Goal: Transaction & Acquisition: Purchase product/service

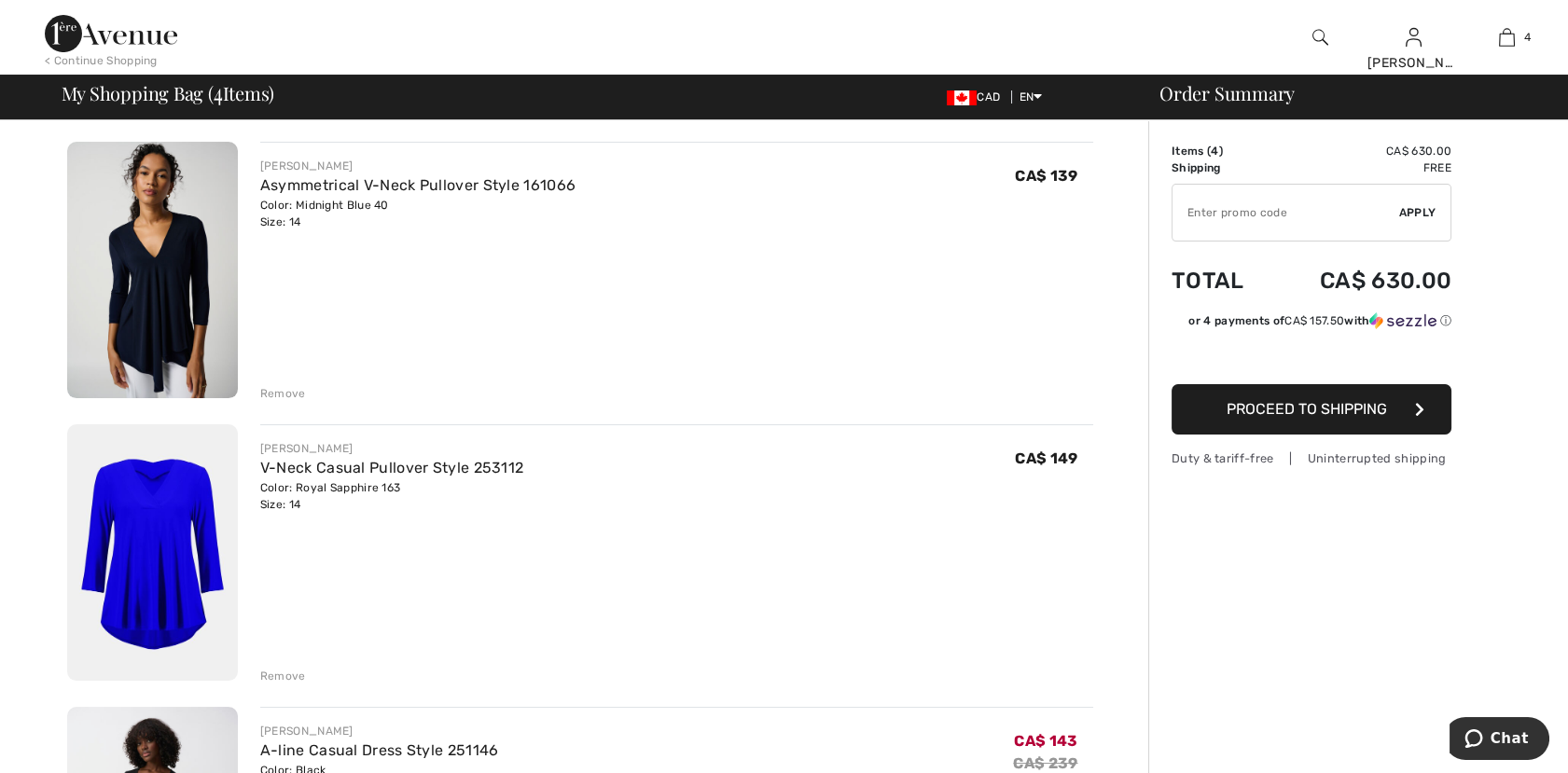
scroll to position [621, 0]
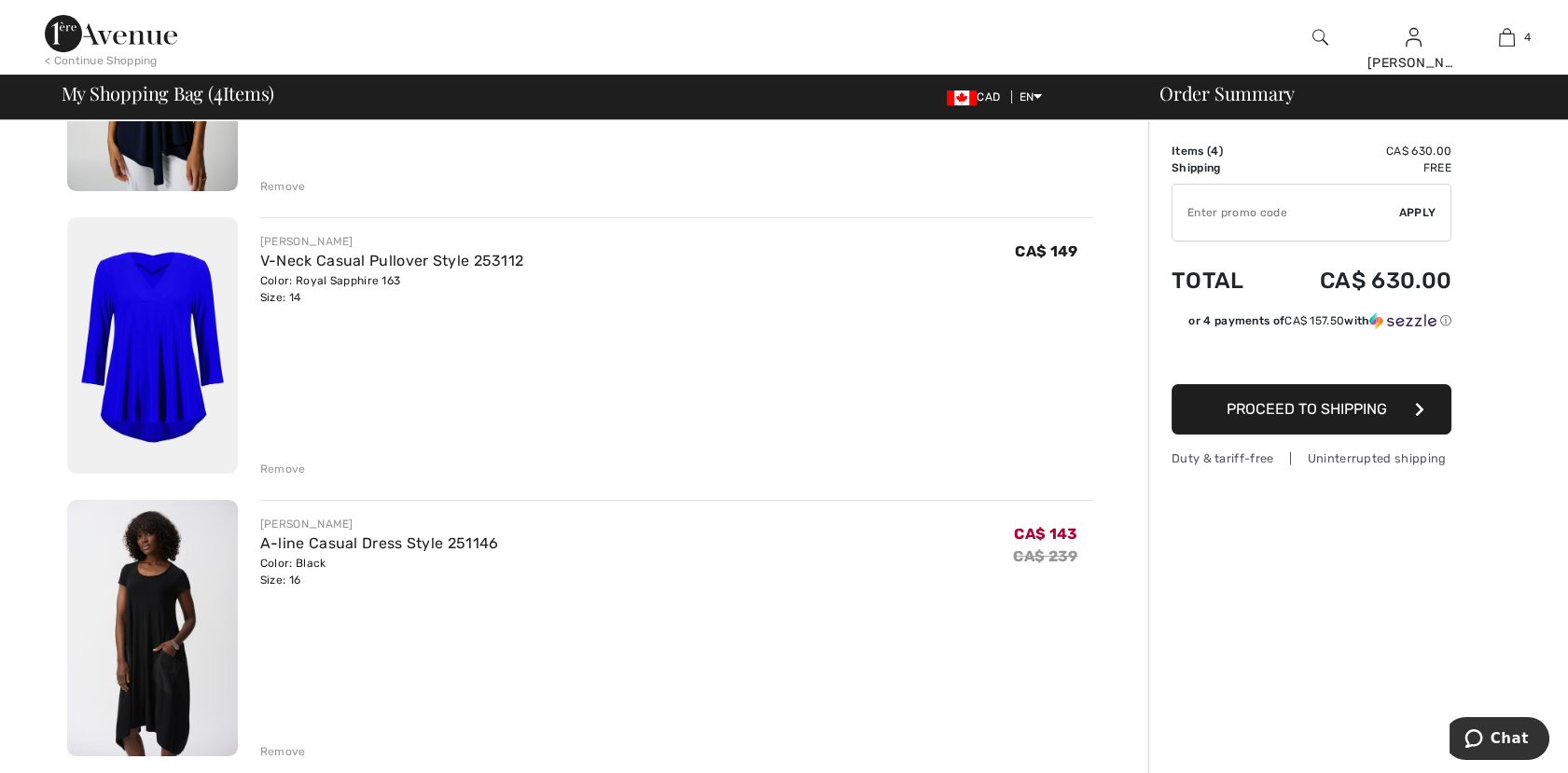
click at [298, 465] on div "Remove" at bounding box center [284, 469] width 46 height 17
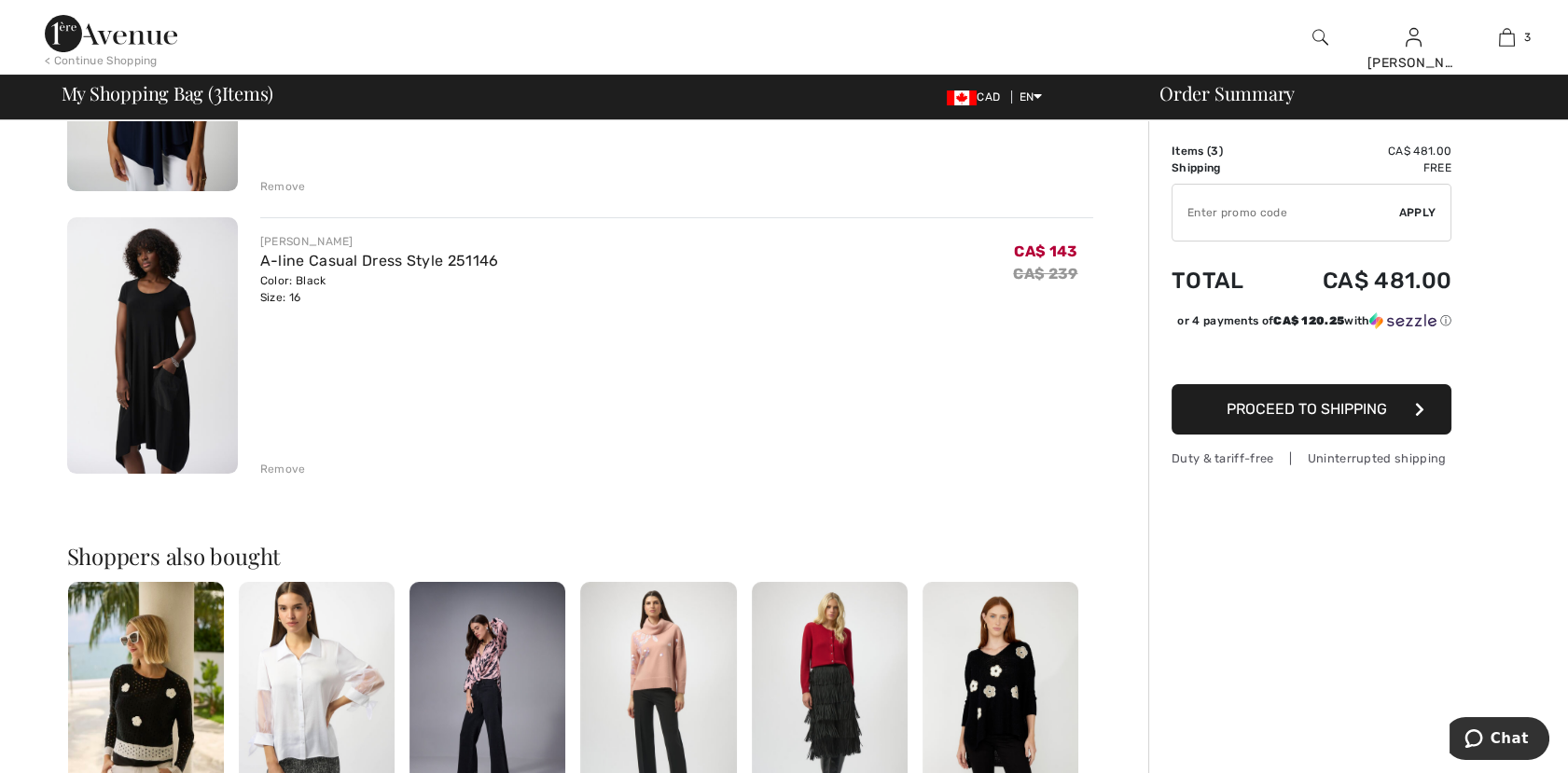
click at [177, 314] on img at bounding box center [153, 345] width 171 height 257
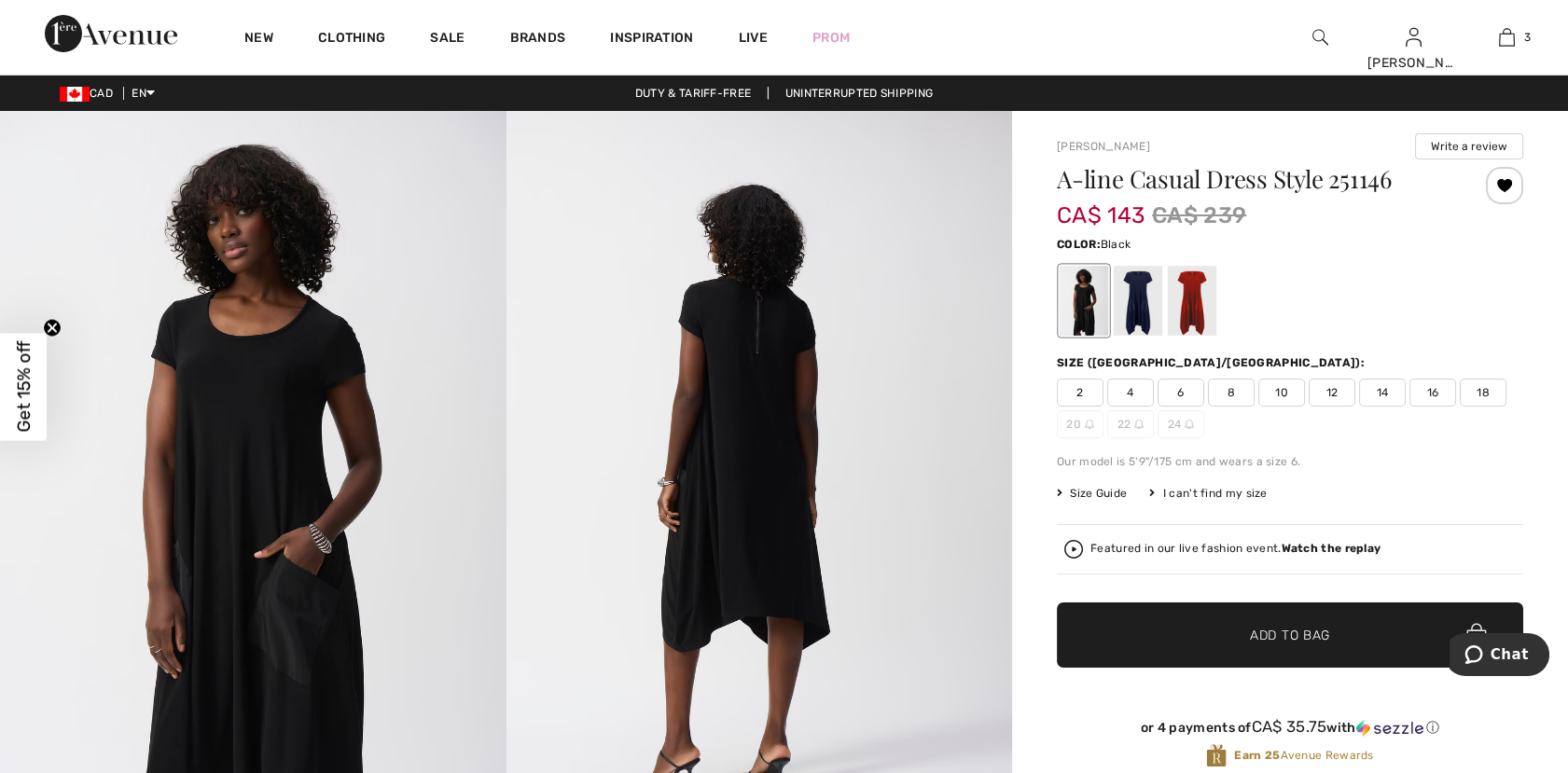
click at [1382, 387] on span "14" at bounding box center [1382, 393] width 47 height 28
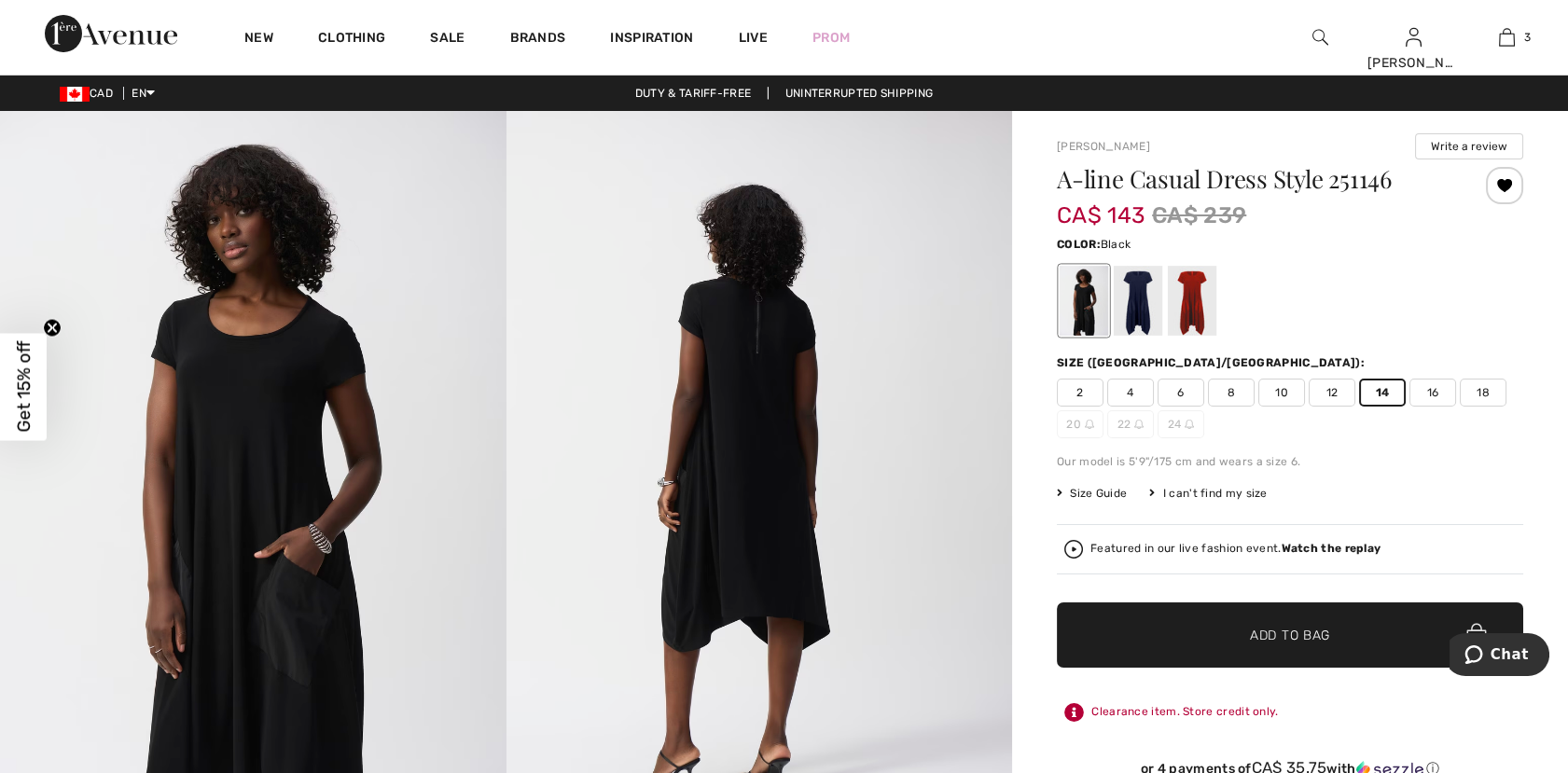
click at [1304, 631] on span "Add to Bag" at bounding box center [1289, 636] width 81 height 20
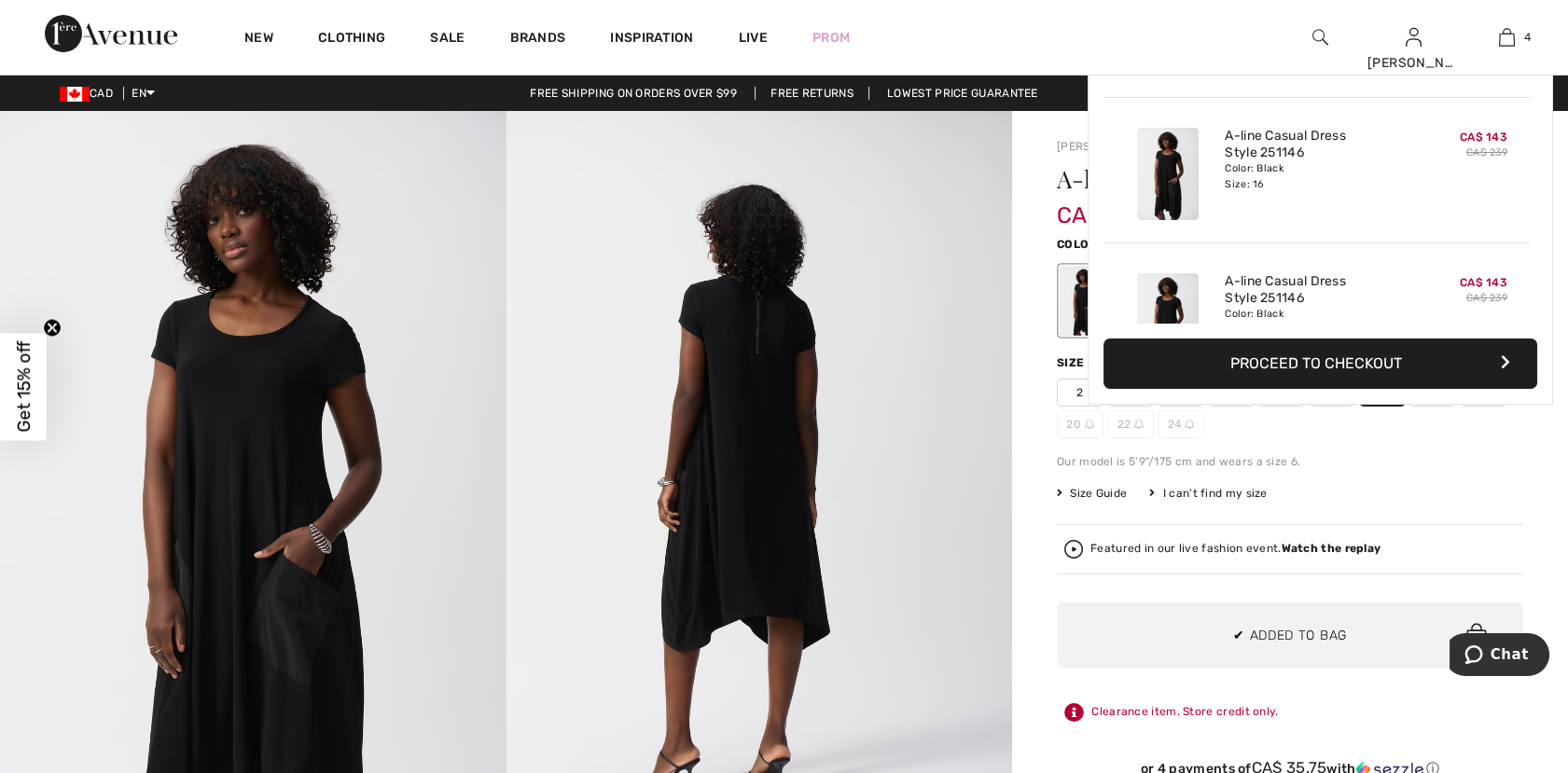
scroll to position [349, 0]
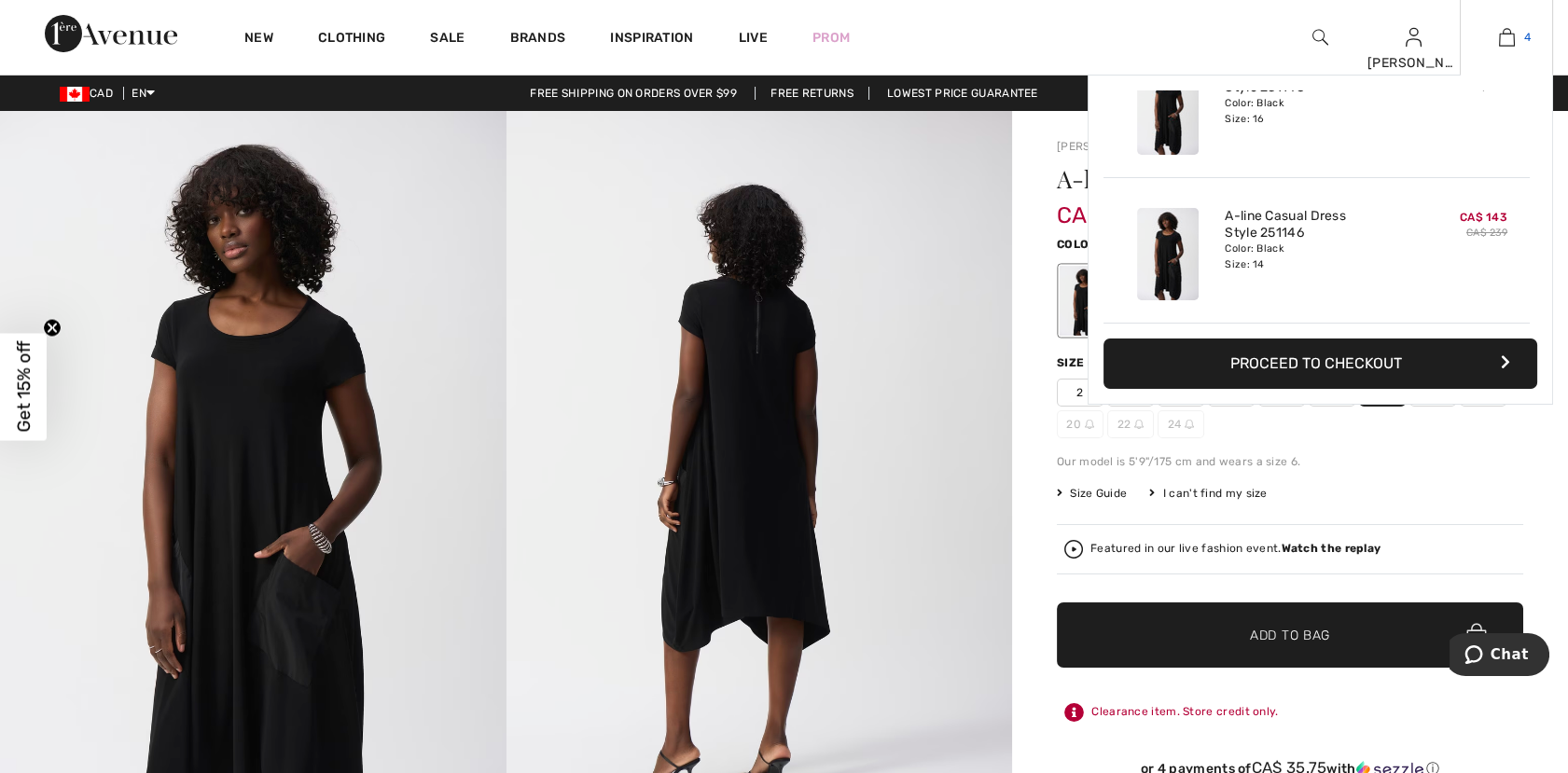
click at [1507, 38] on img at bounding box center [1507, 37] width 16 height 23
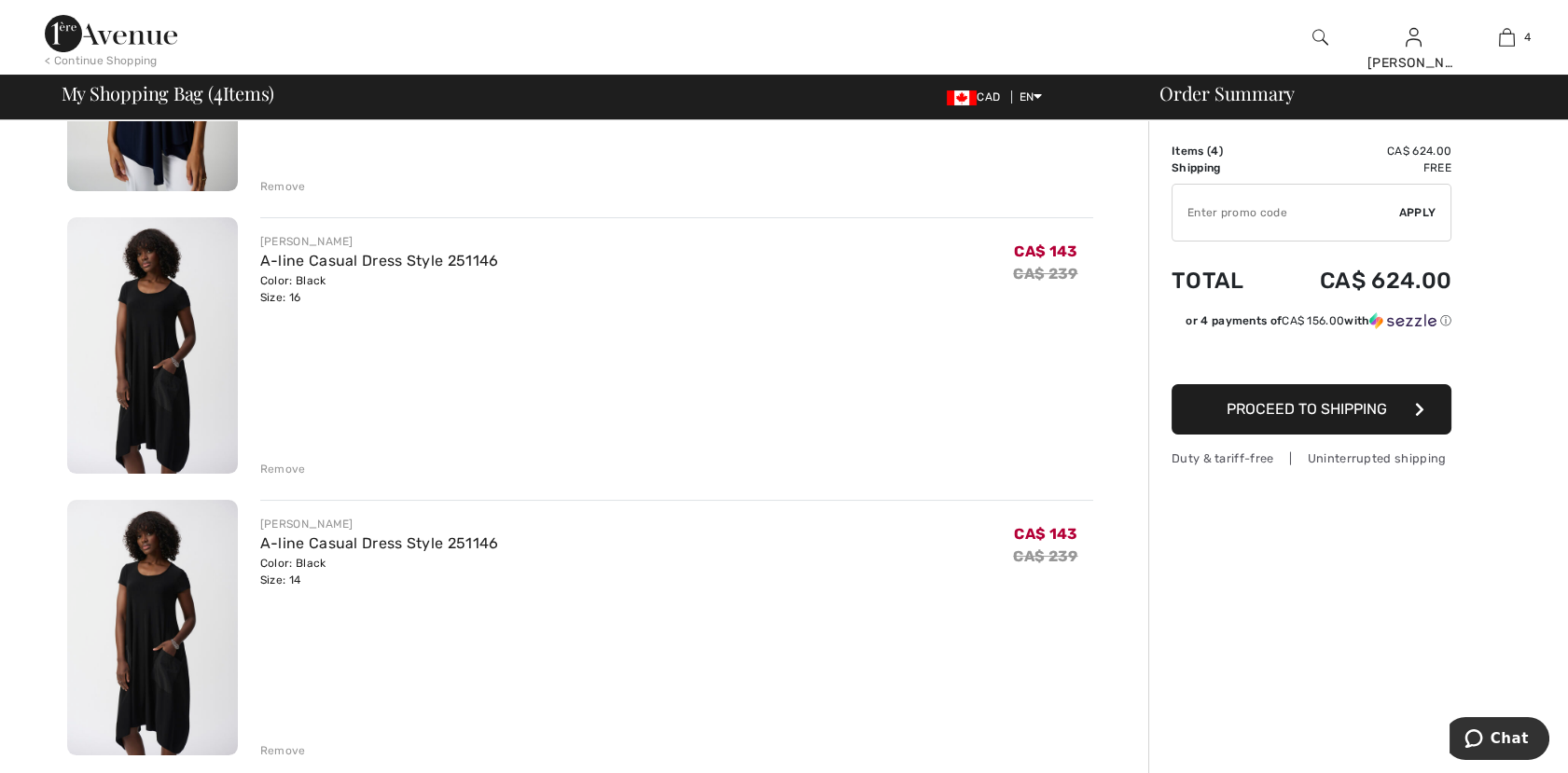
scroll to position [725, 0]
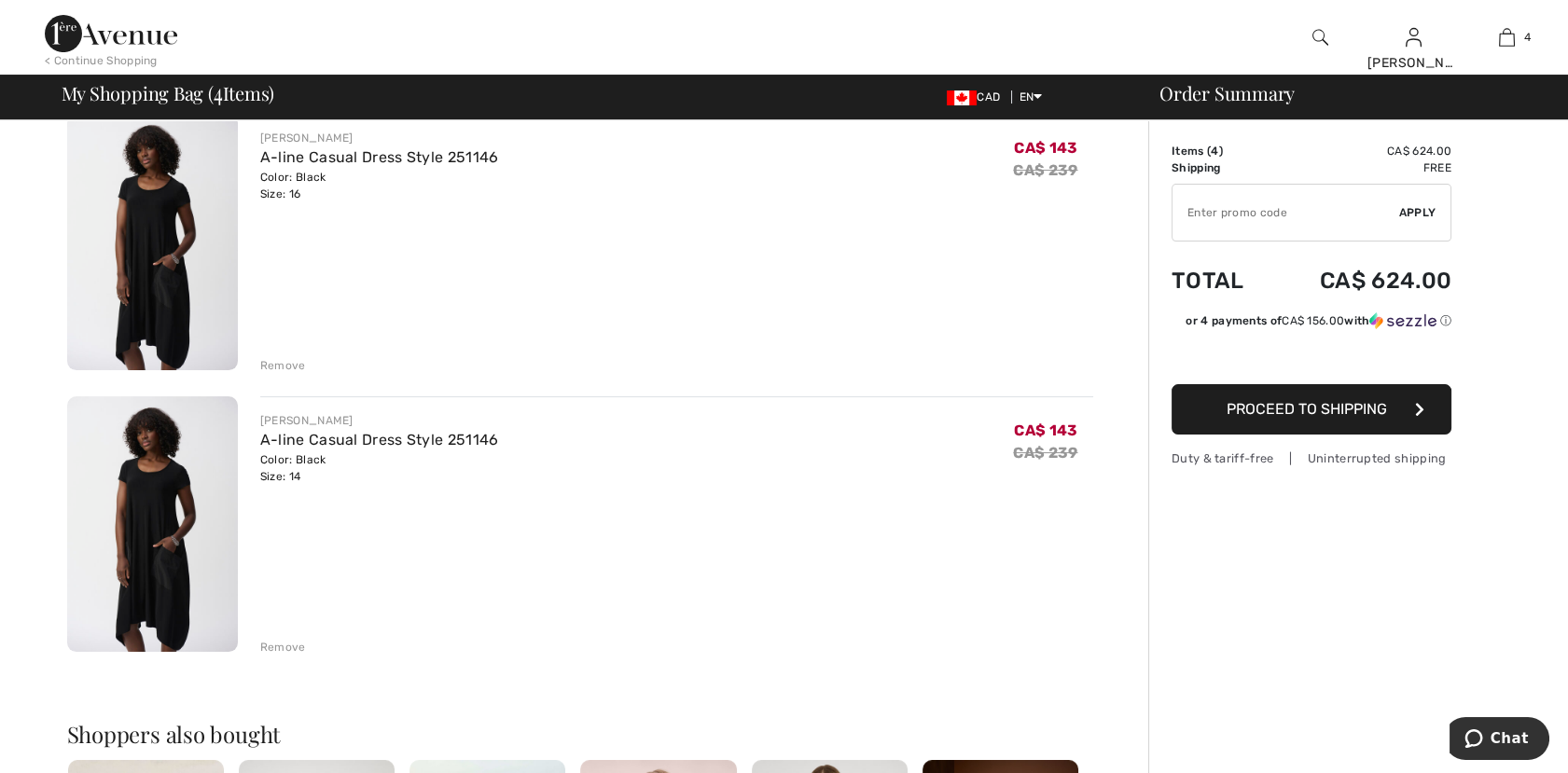
click at [290, 364] on div "Remove" at bounding box center [284, 365] width 46 height 17
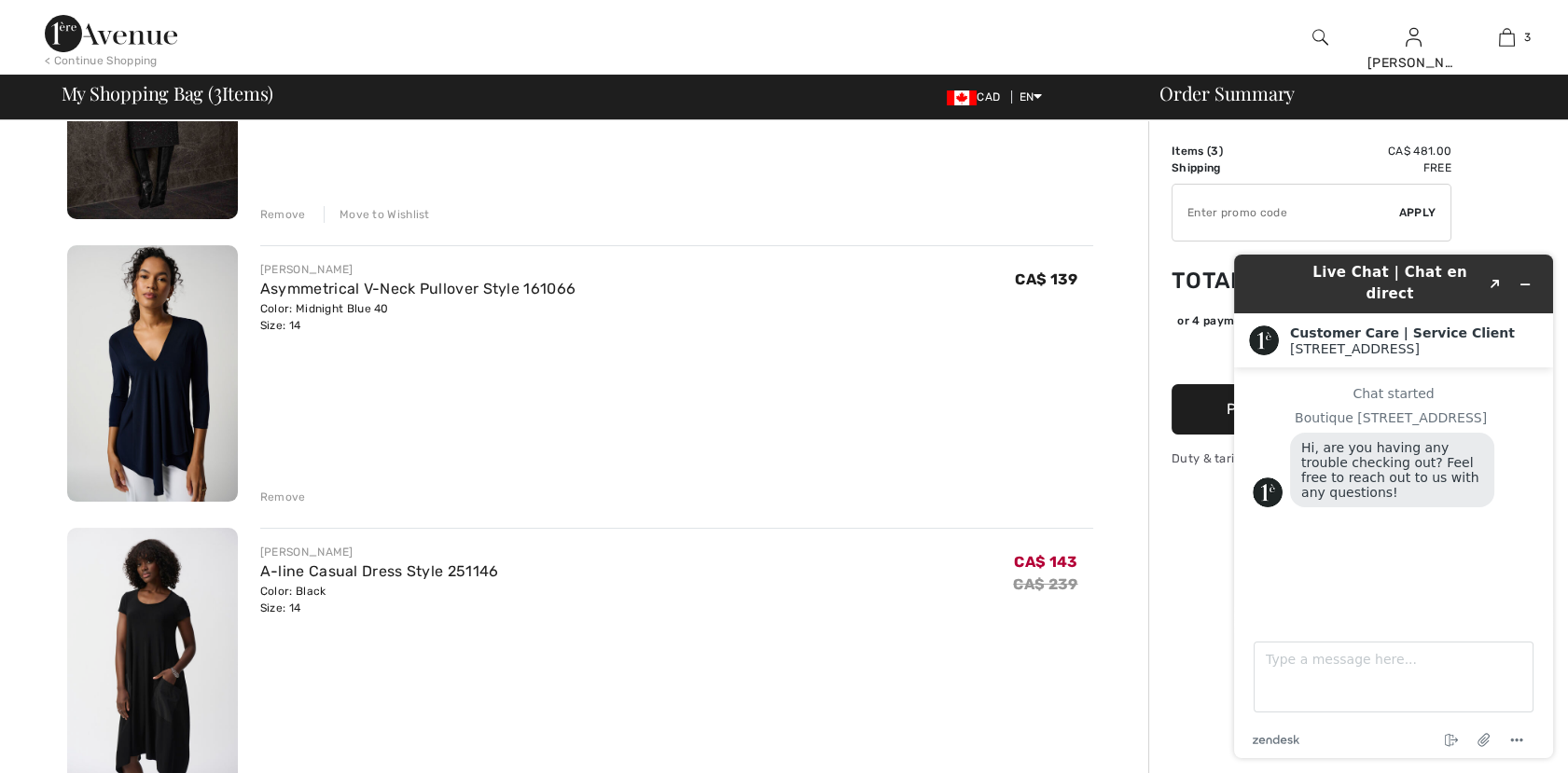
scroll to position [621, 0]
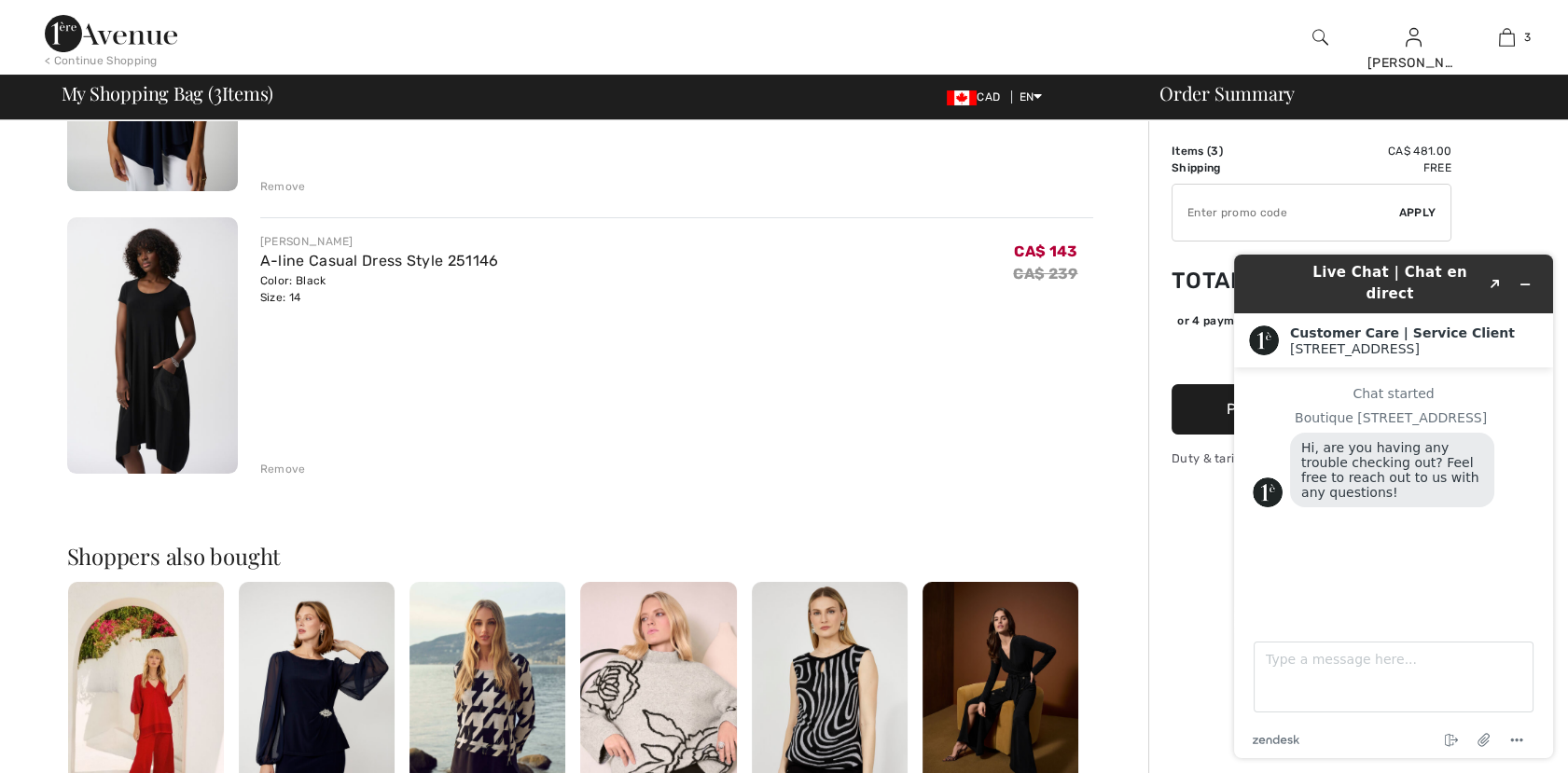
click at [1024, 353] on div "JOSEPH RIBKOFF A-line Casual Dress Style 251146 Color: Black Size: 14 Final Sal…" at bounding box center [677, 347] width 833 height 261
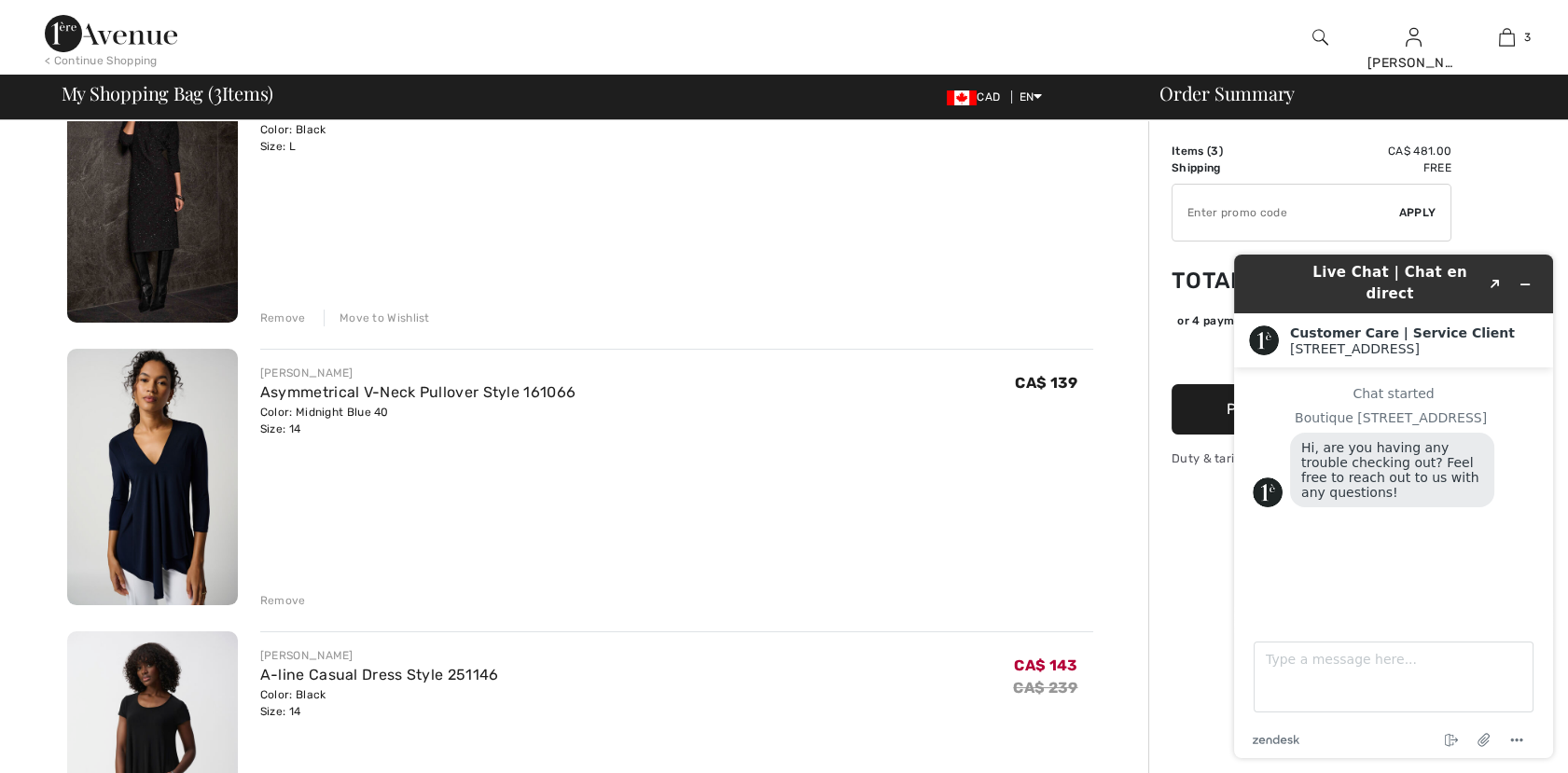
scroll to position [103, 0]
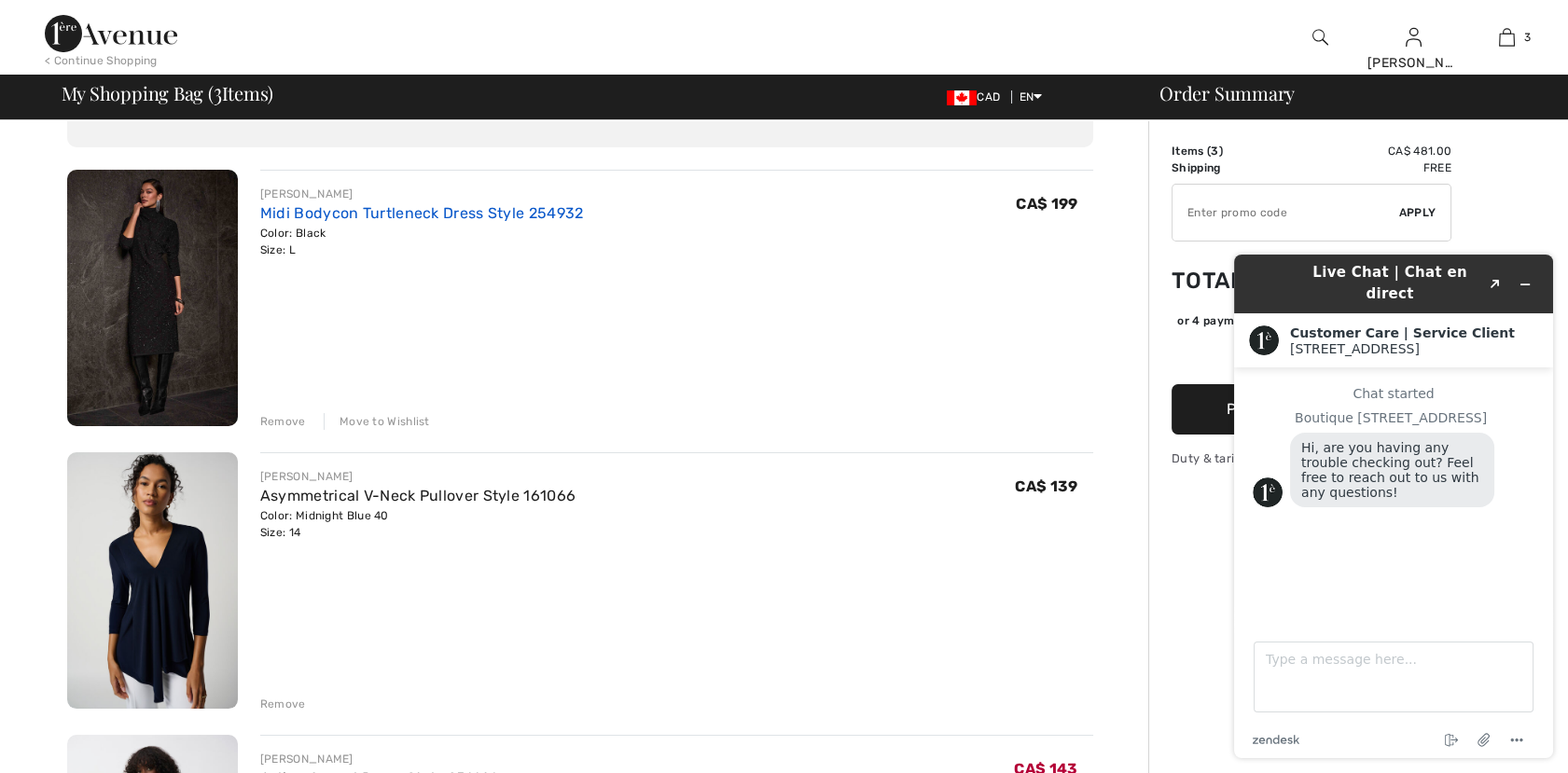
click at [325, 217] on link "Midi Bodycon Turtleneck Dress Style 254932" at bounding box center [422, 213] width 323 height 18
click at [177, 252] on img at bounding box center [153, 298] width 171 height 257
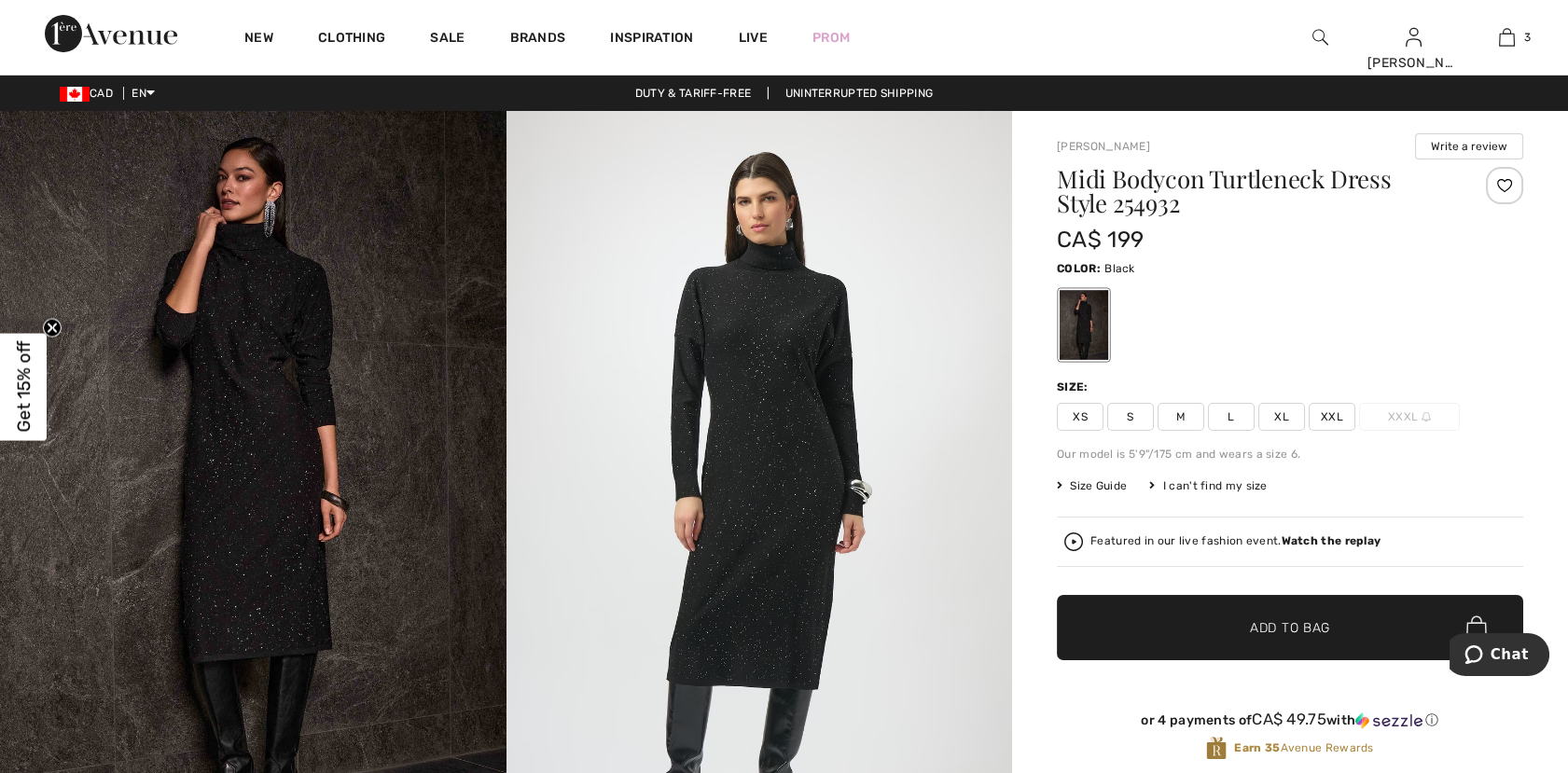
click at [1099, 484] on span "Size Guide" at bounding box center [1091, 485] width 70 height 17
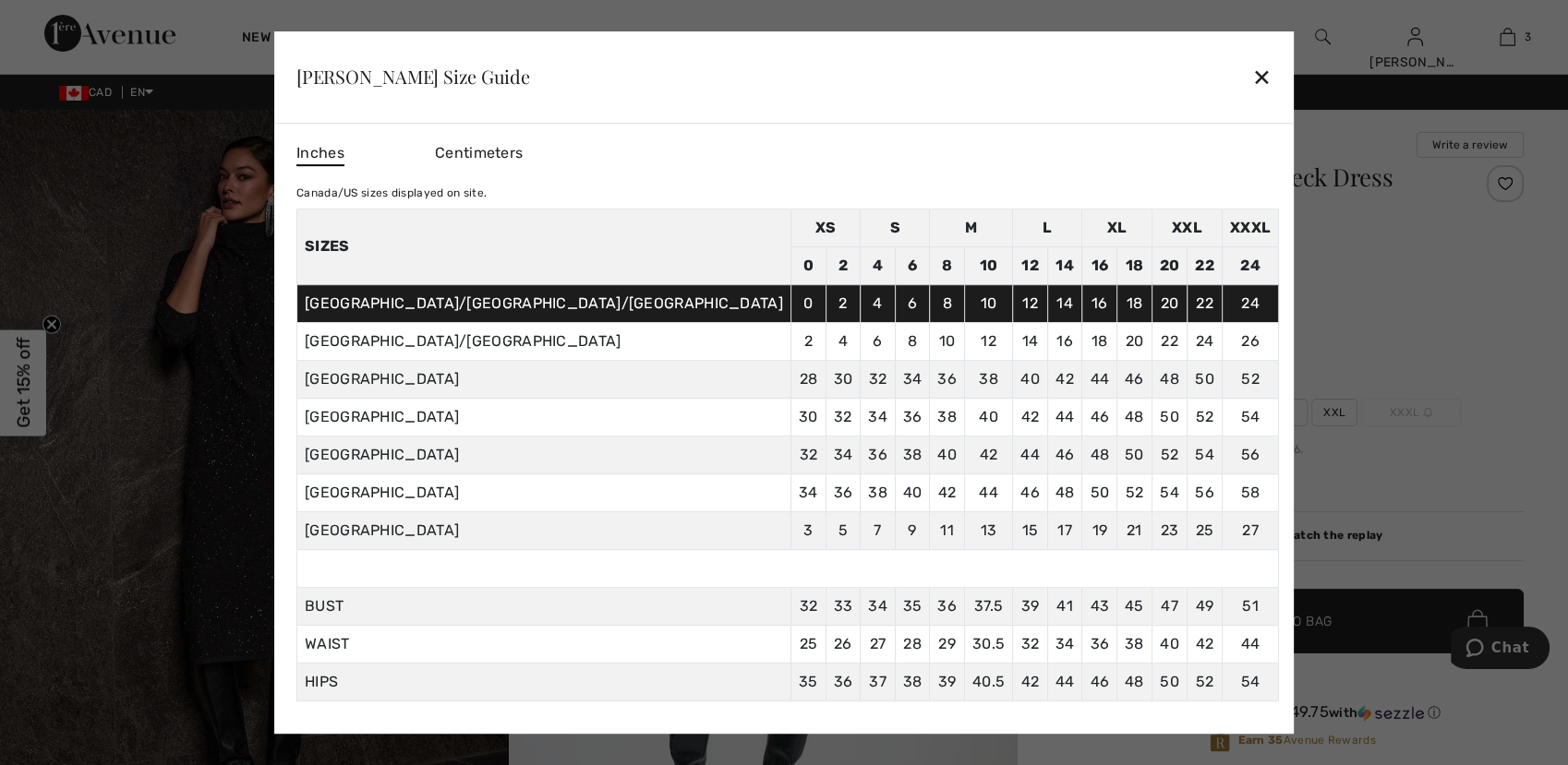
click at [1222, 478] on td "58" at bounding box center [1250, 492] width 56 height 37
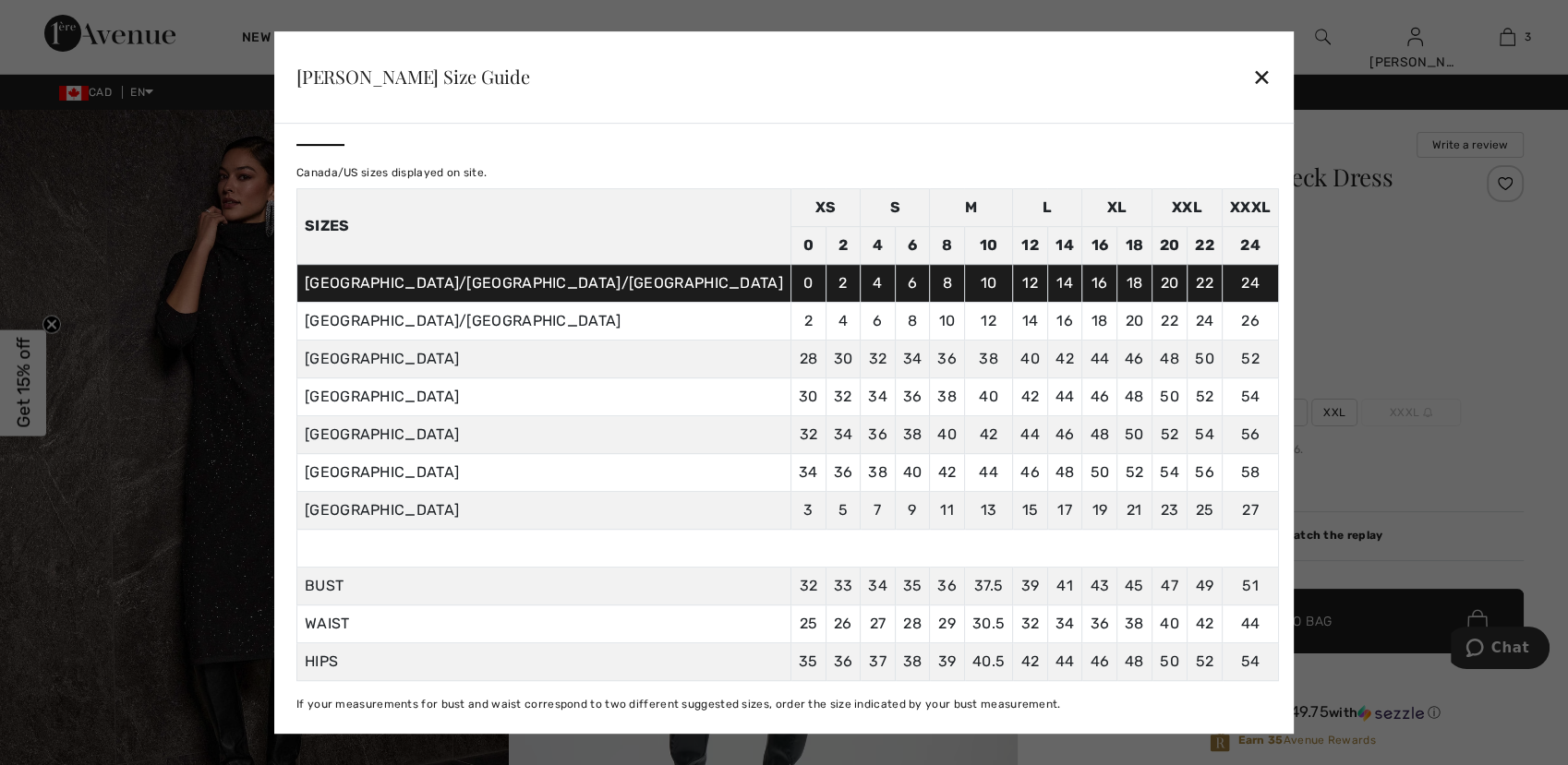
click at [1252, 74] on div "✕" at bounding box center [1262, 76] width 20 height 38
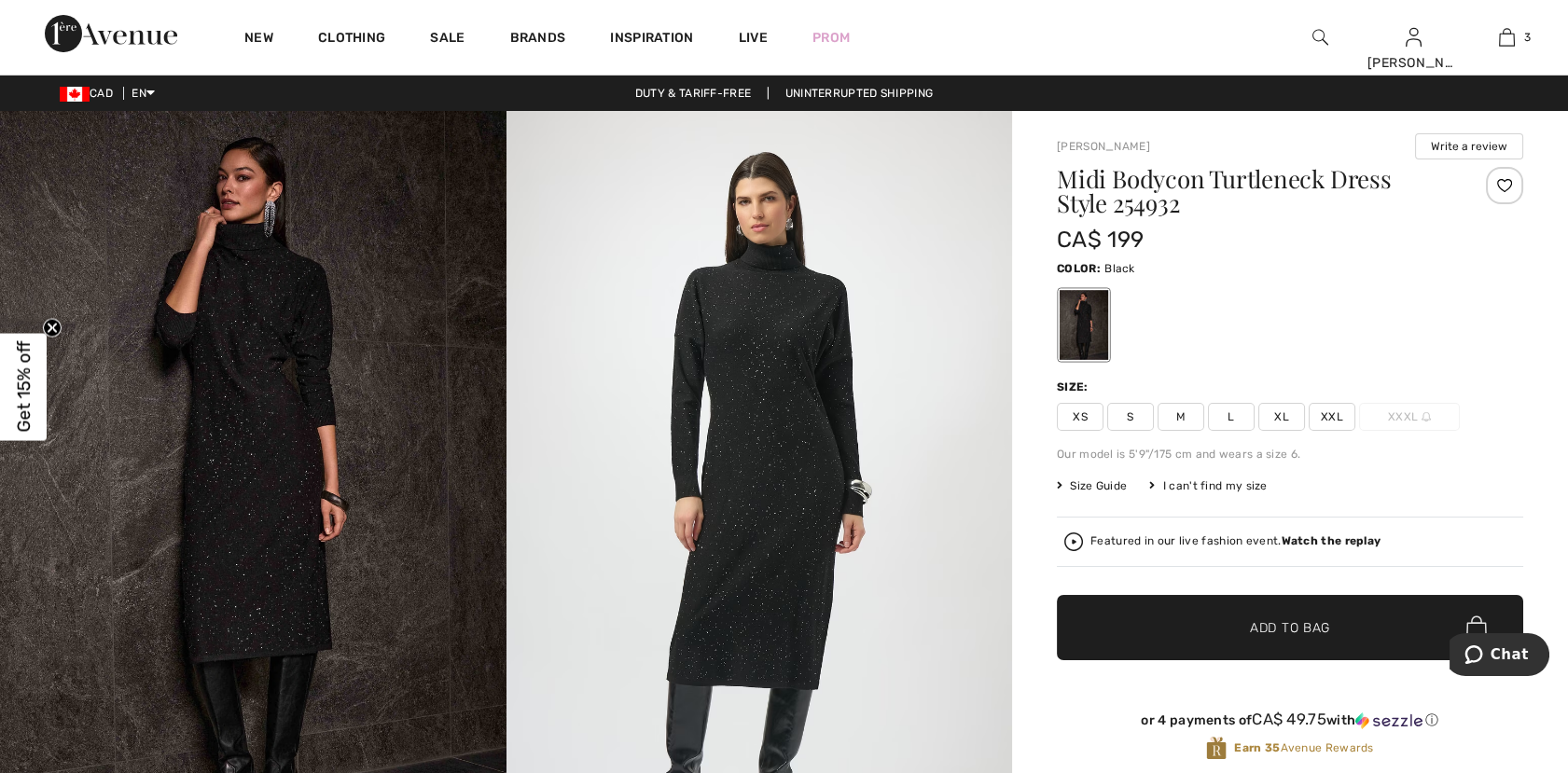
click at [771, 515] on img at bounding box center [759, 490] width 506 height 758
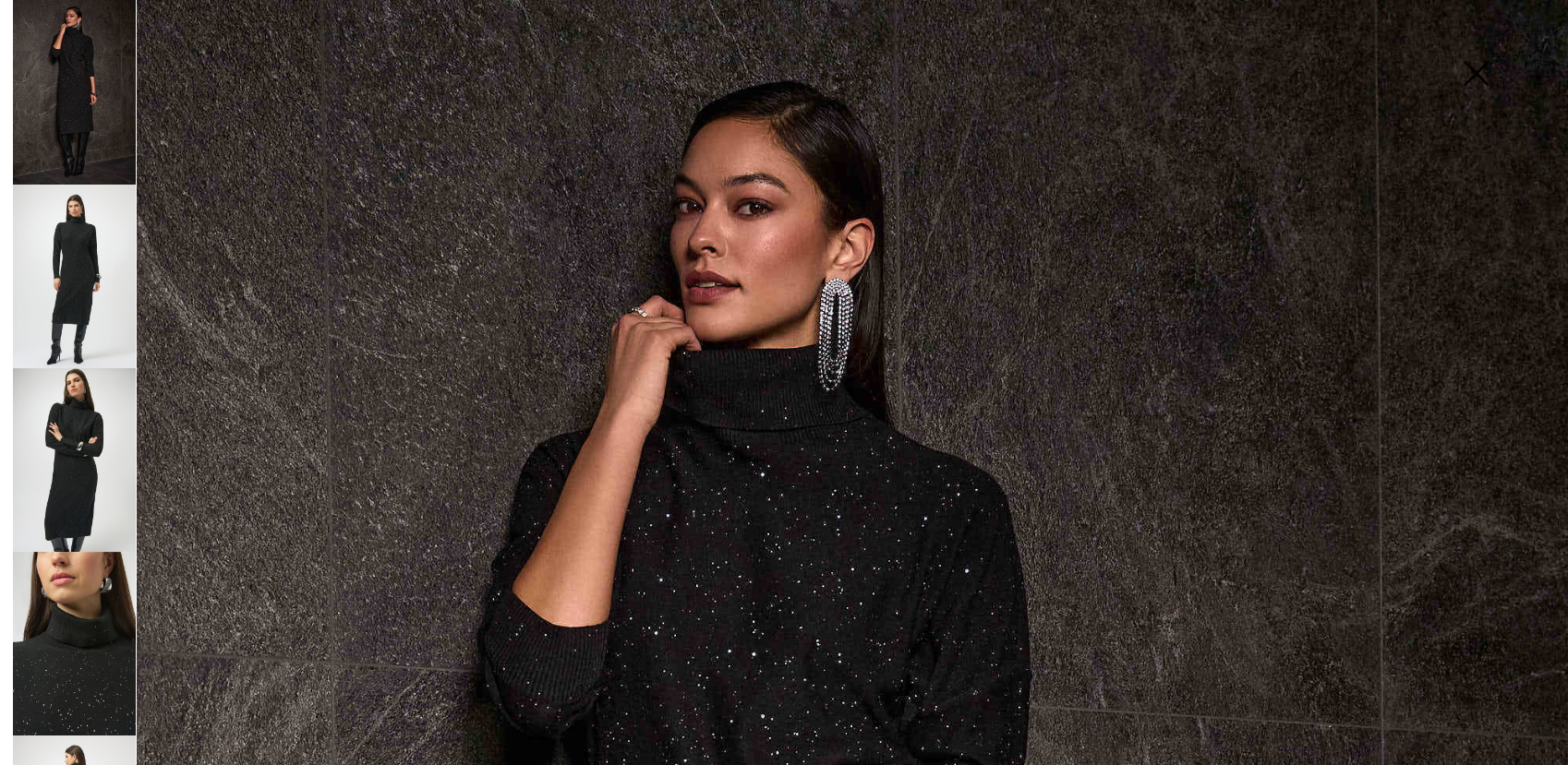
scroll to position [307, 0]
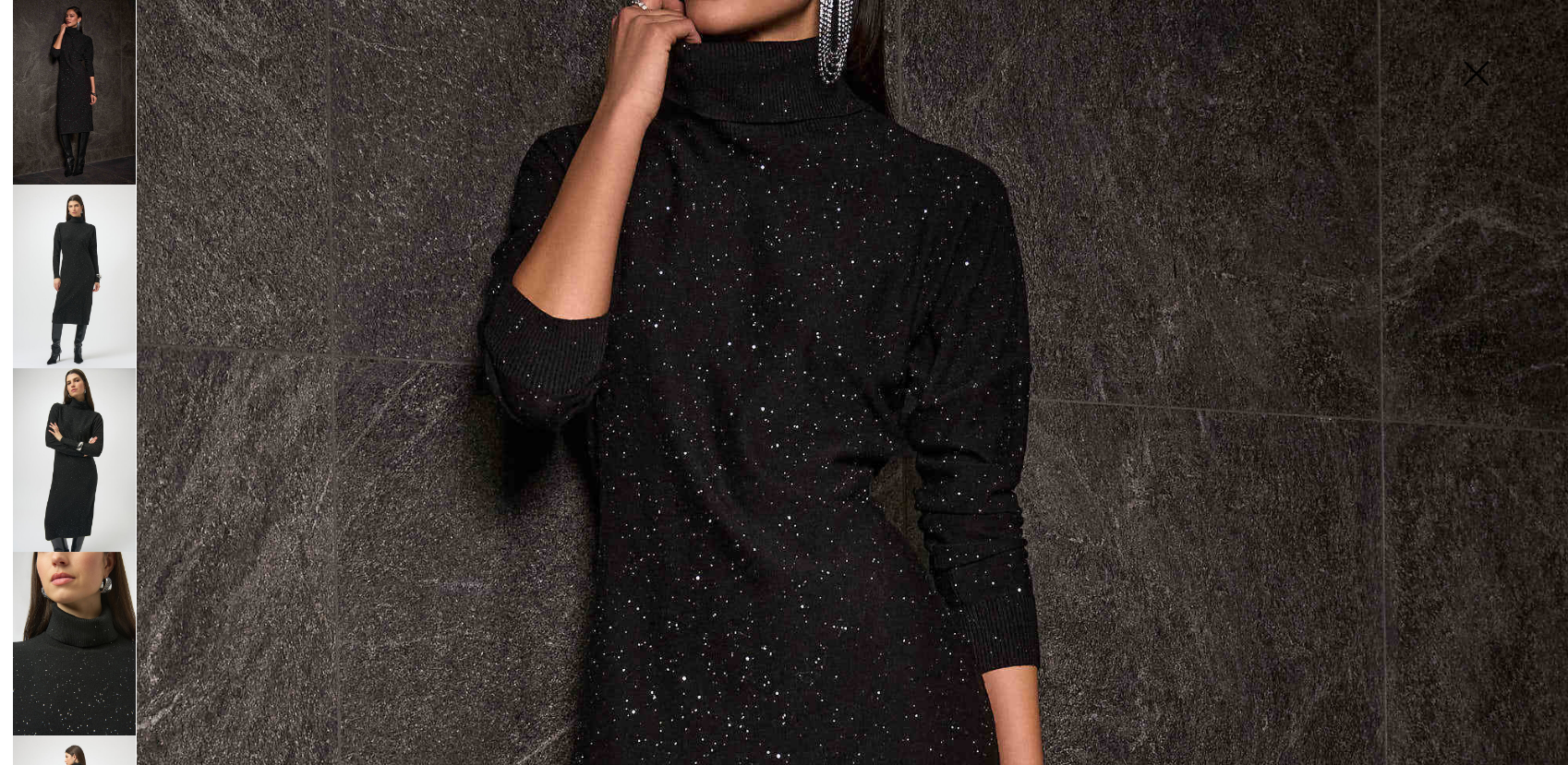
click at [88, 263] on img at bounding box center [74, 277] width 123 height 184
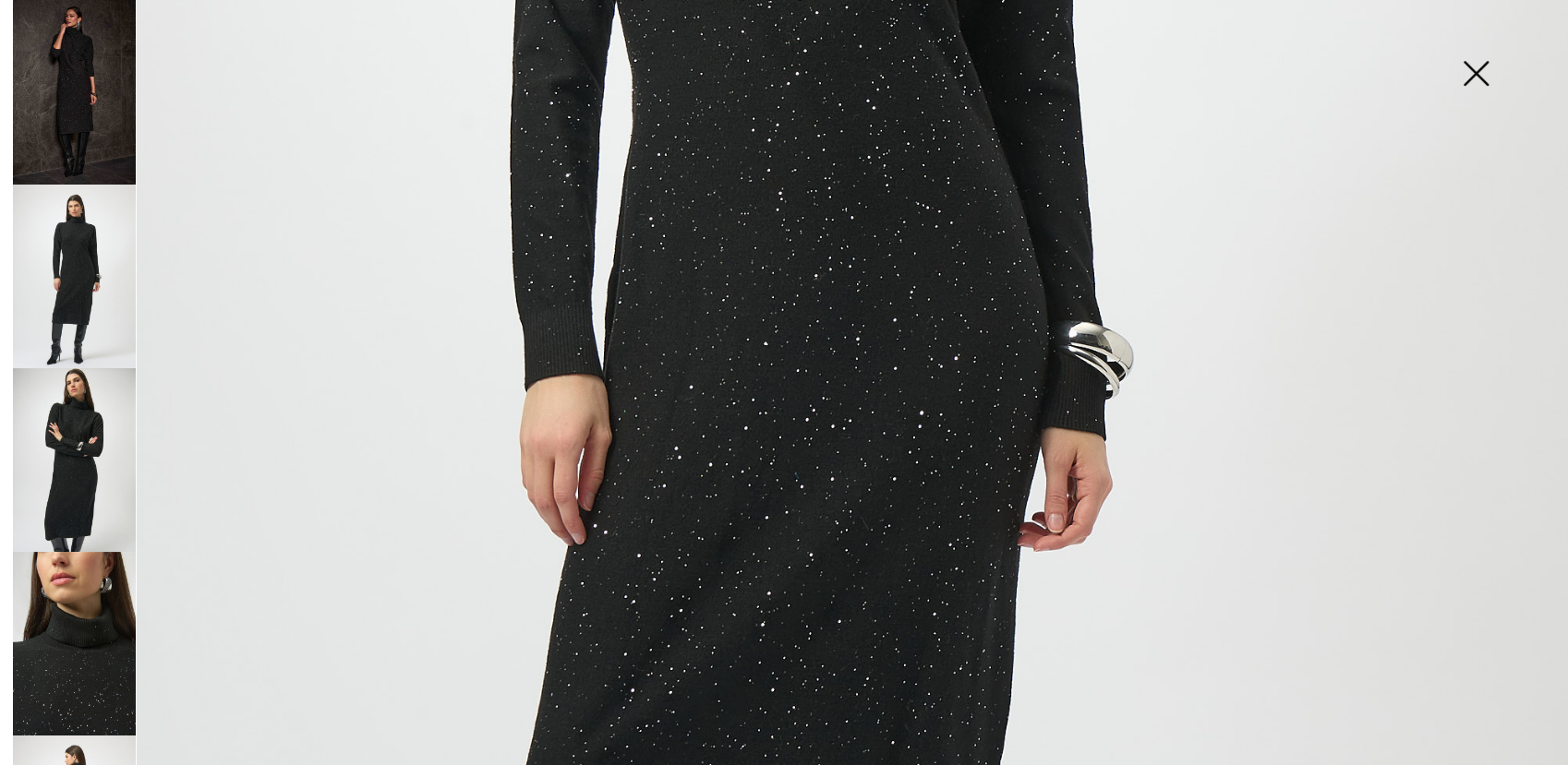
scroll to position [614, 0]
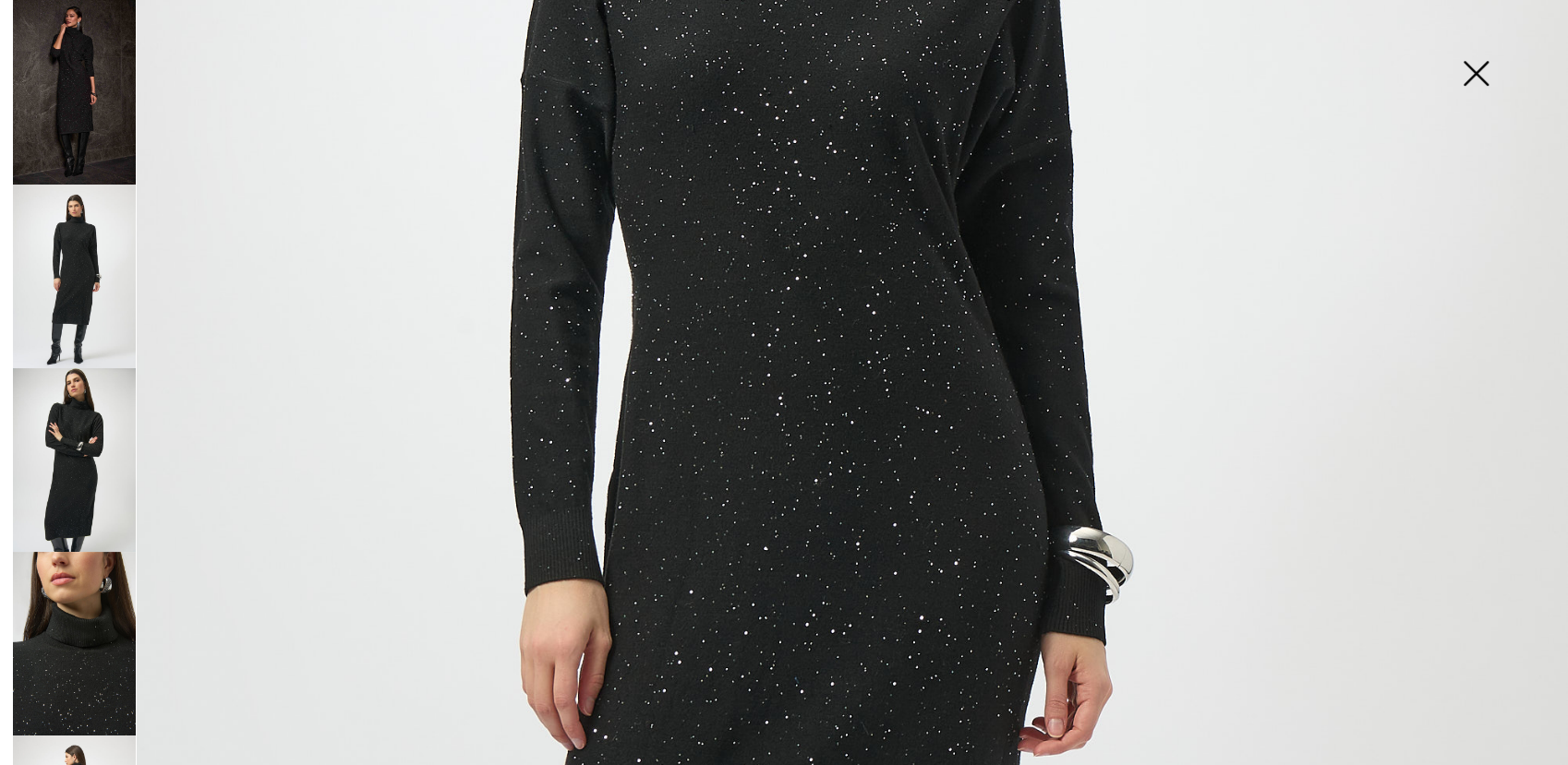
click at [63, 435] on img at bounding box center [74, 460] width 123 height 184
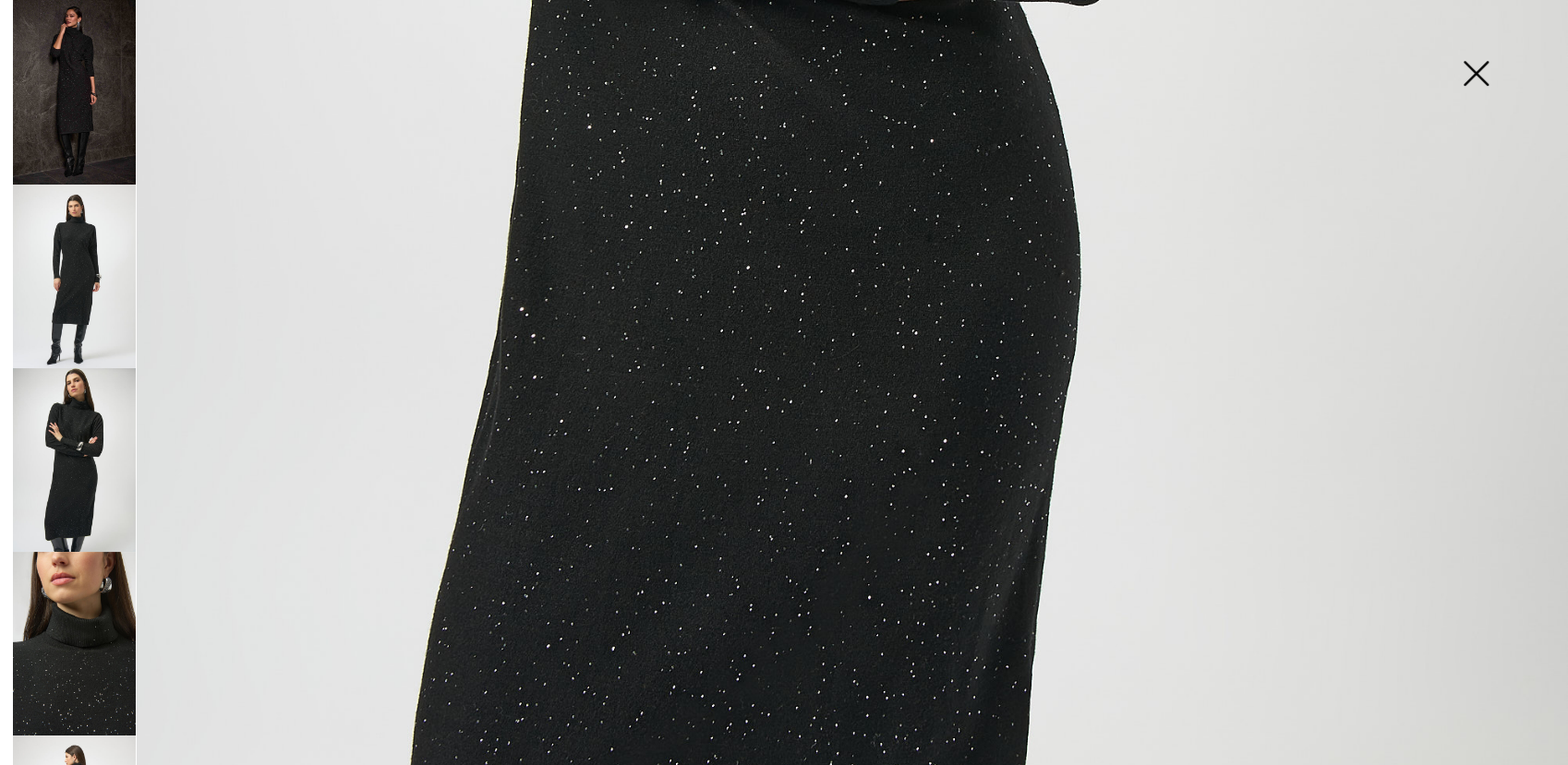
scroll to position [1560, 0]
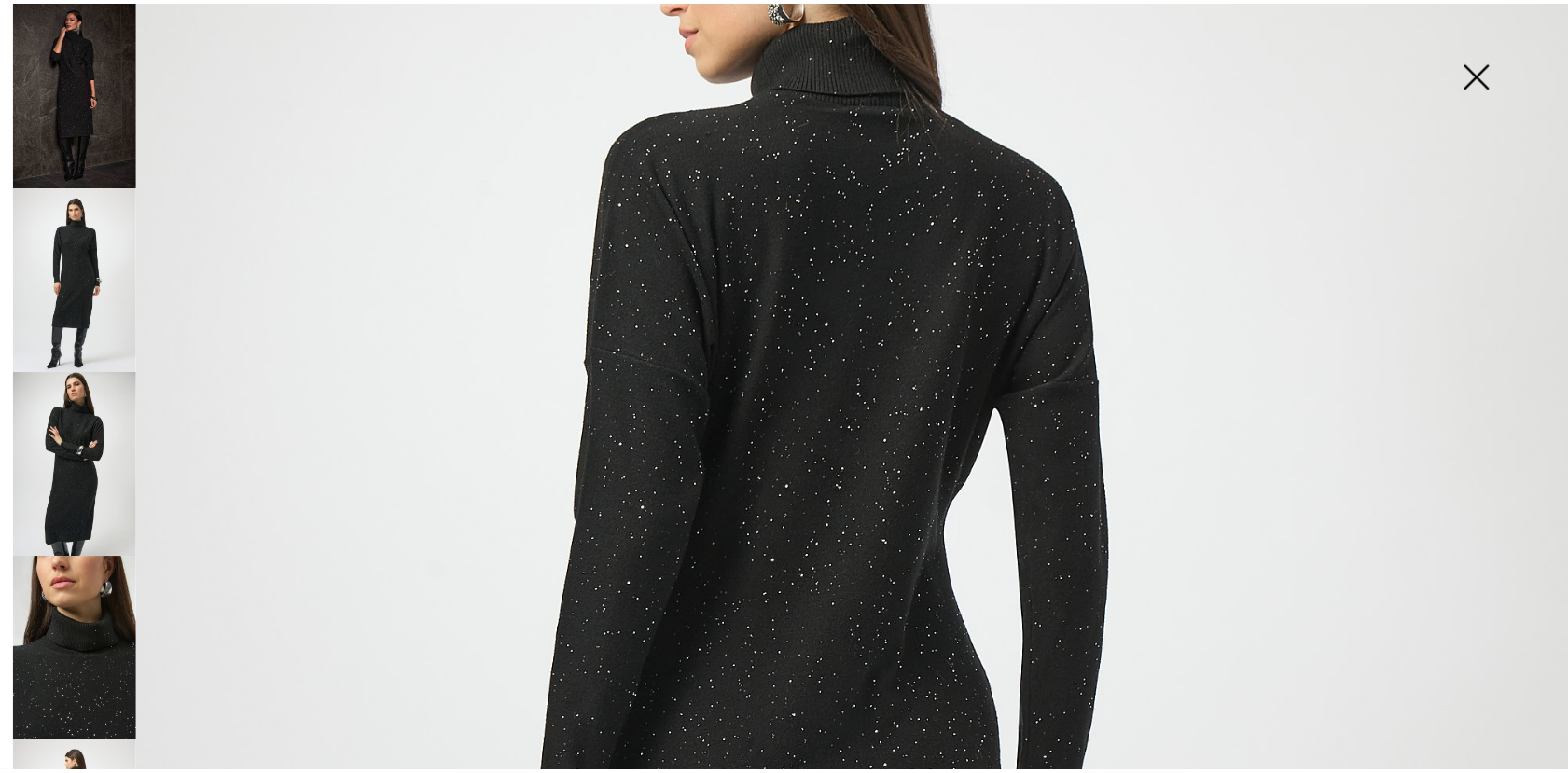
scroll to position [0, 0]
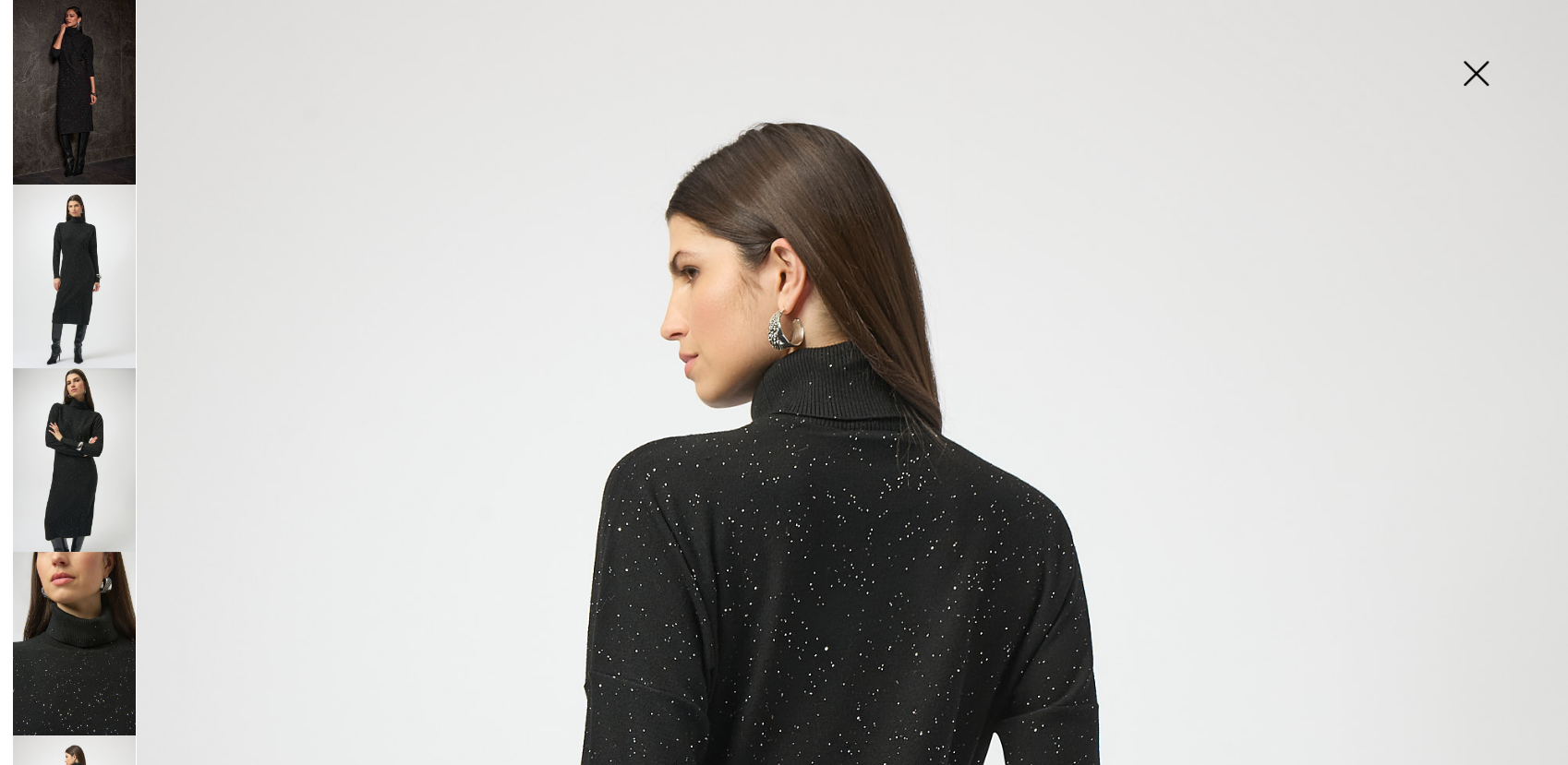
click at [1480, 67] on img at bounding box center [1476, 75] width 93 height 96
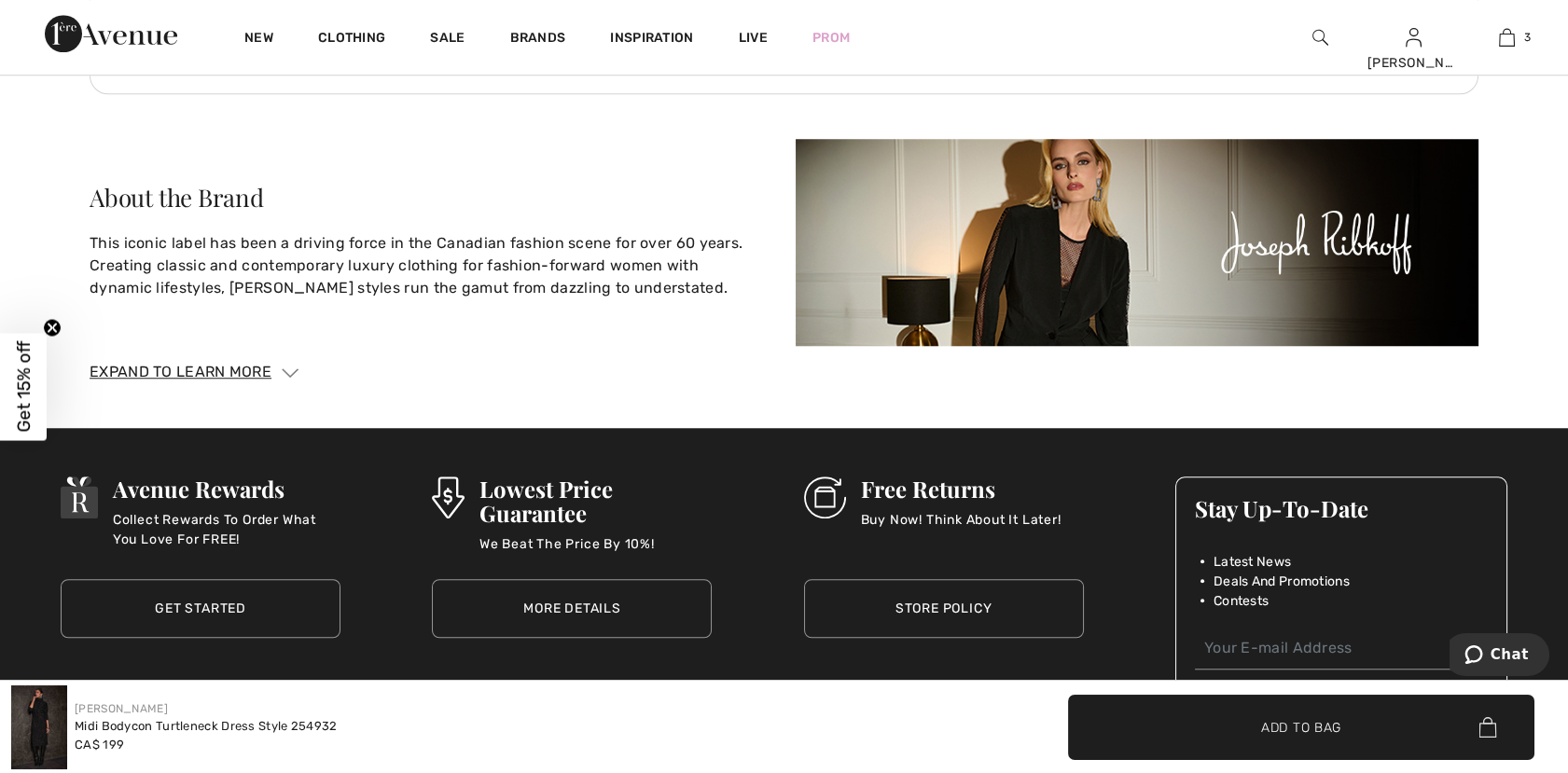
scroll to position [2487, 0]
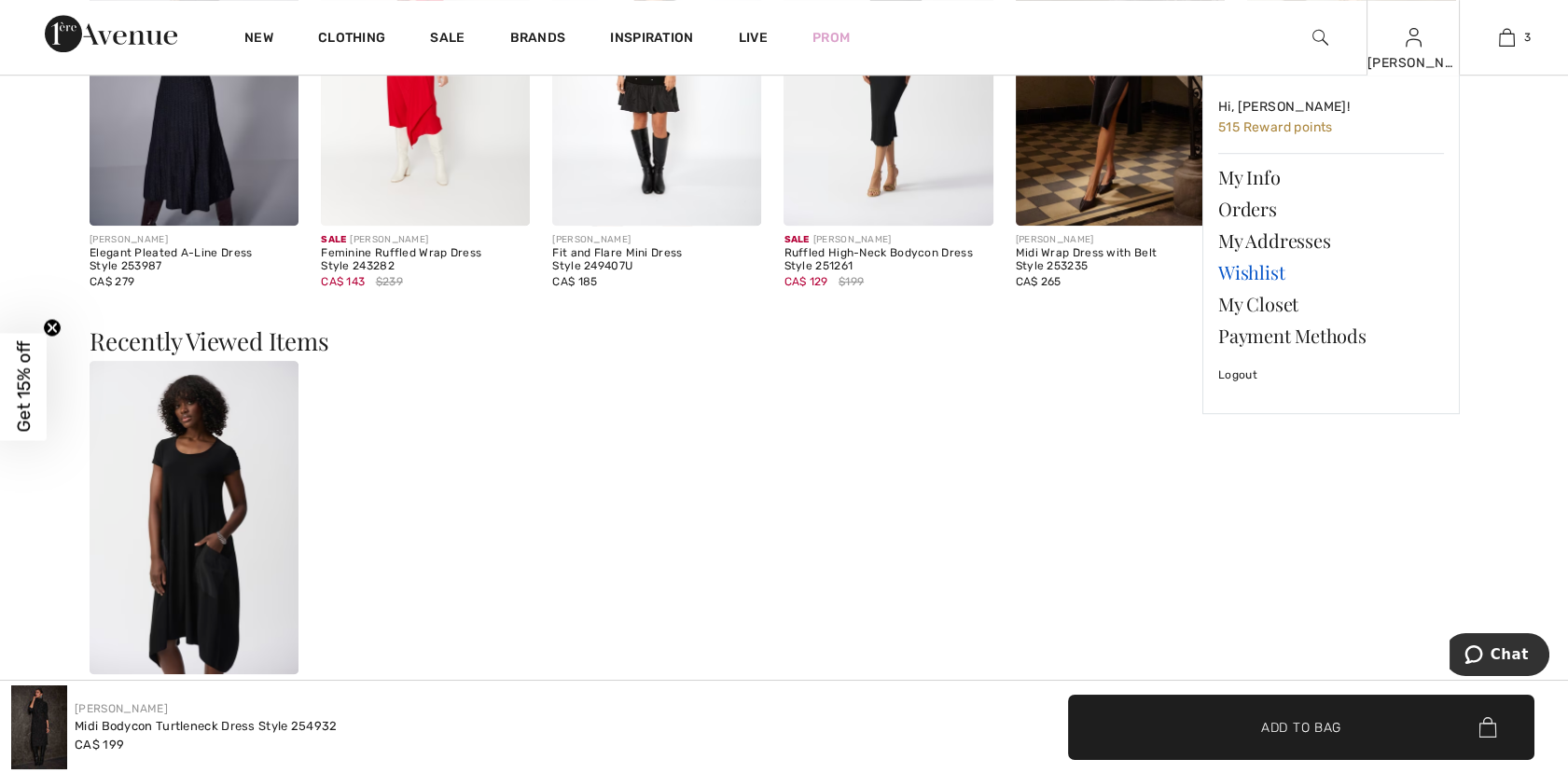
click at [1281, 275] on link "Wishlist" at bounding box center [1331, 273] width 226 height 32
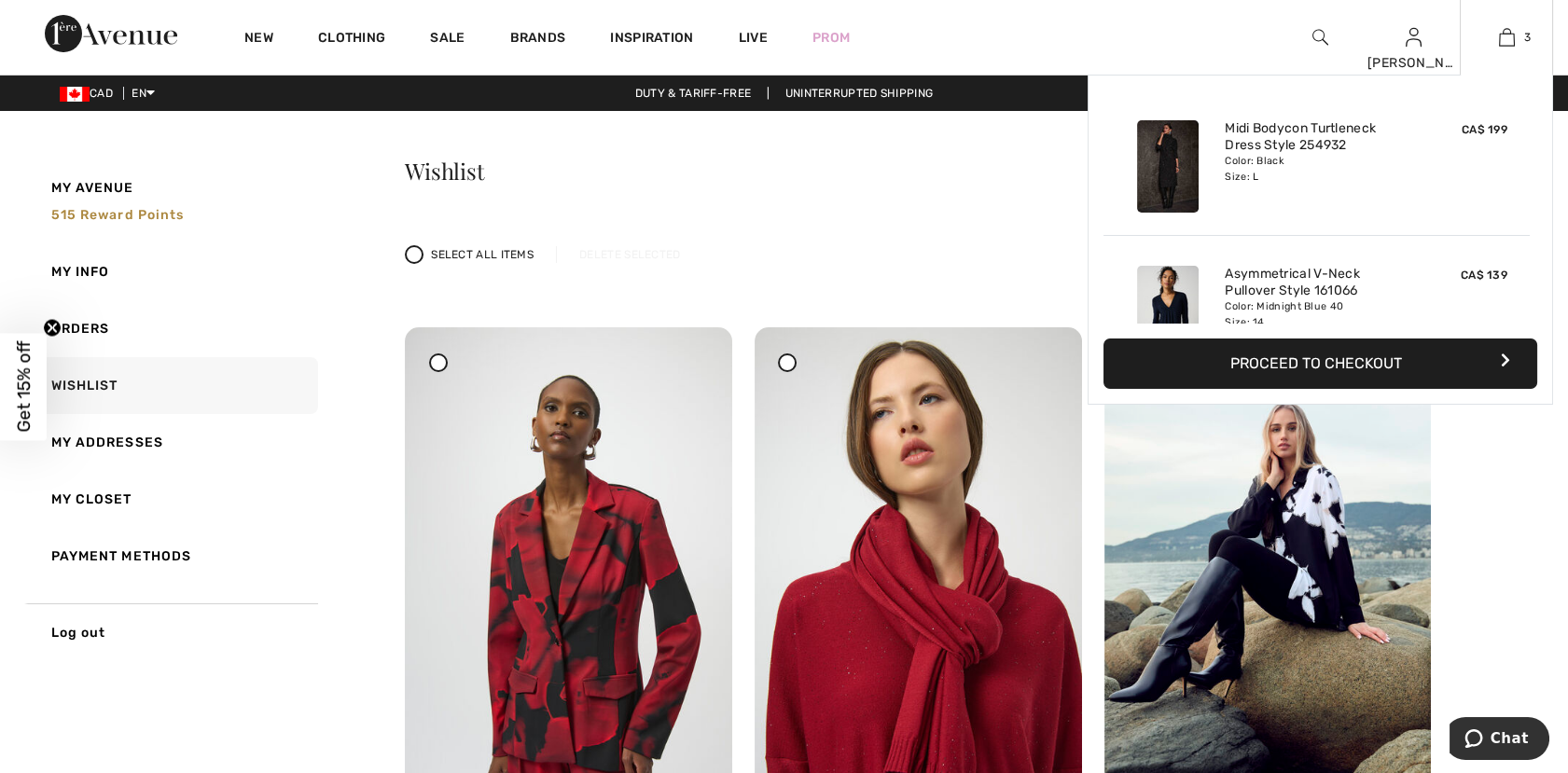
click at [1359, 362] on button "Proceed to Checkout" at bounding box center [1320, 363] width 434 height 51
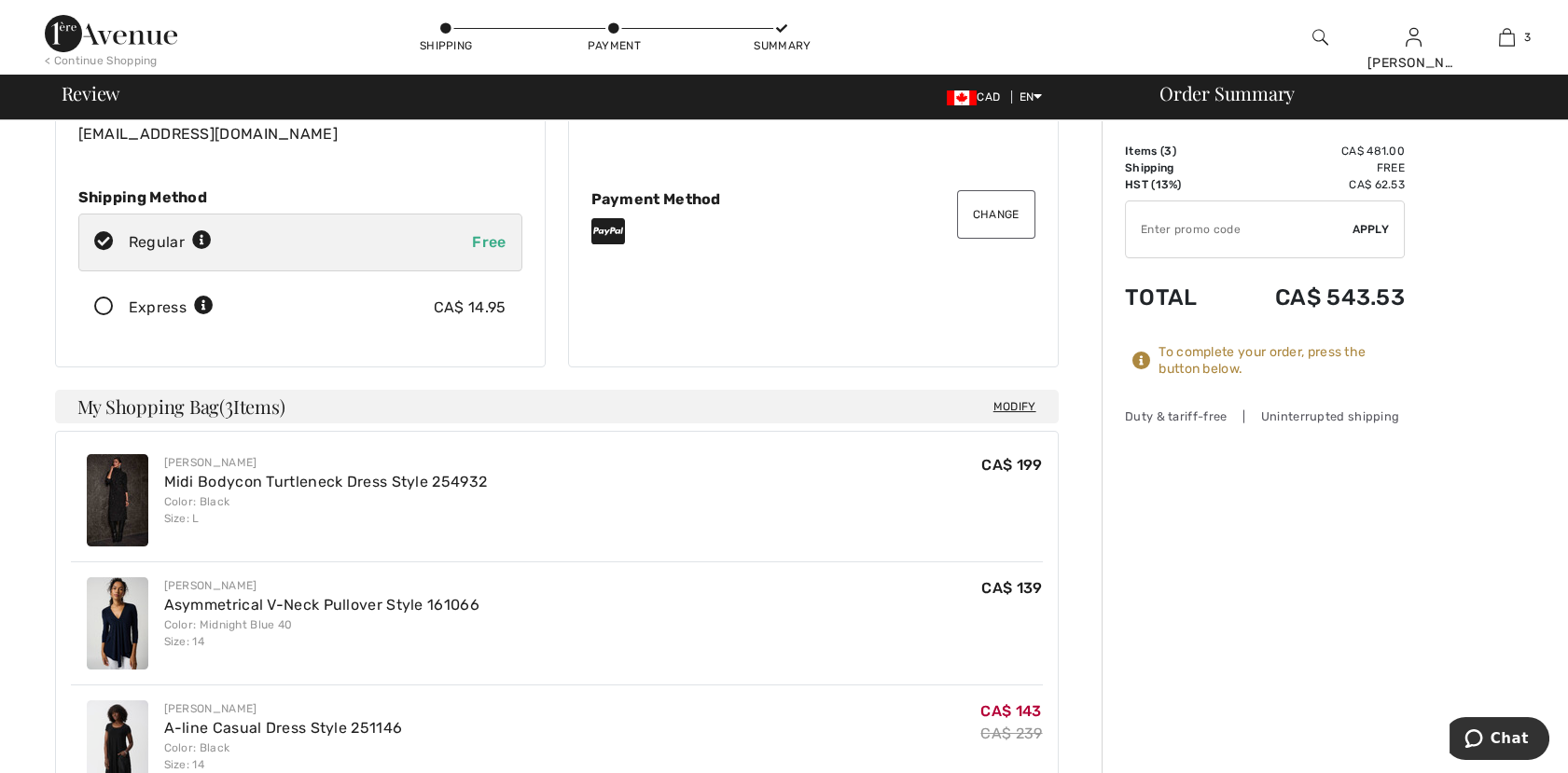
scroll to position [414, 0]
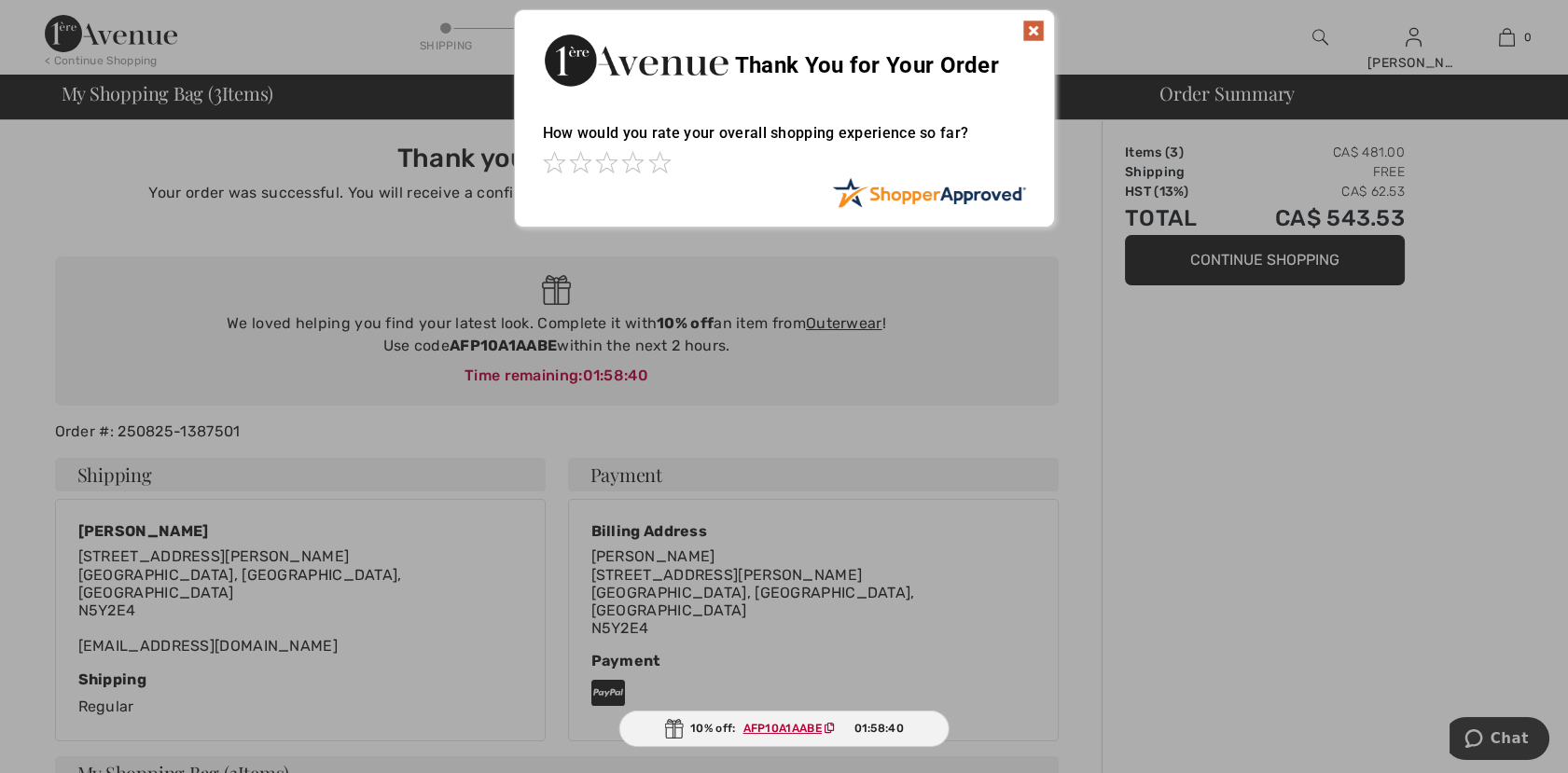
click at [1034, 35] on img at bounding box center [1034, 31] width 23 height 23
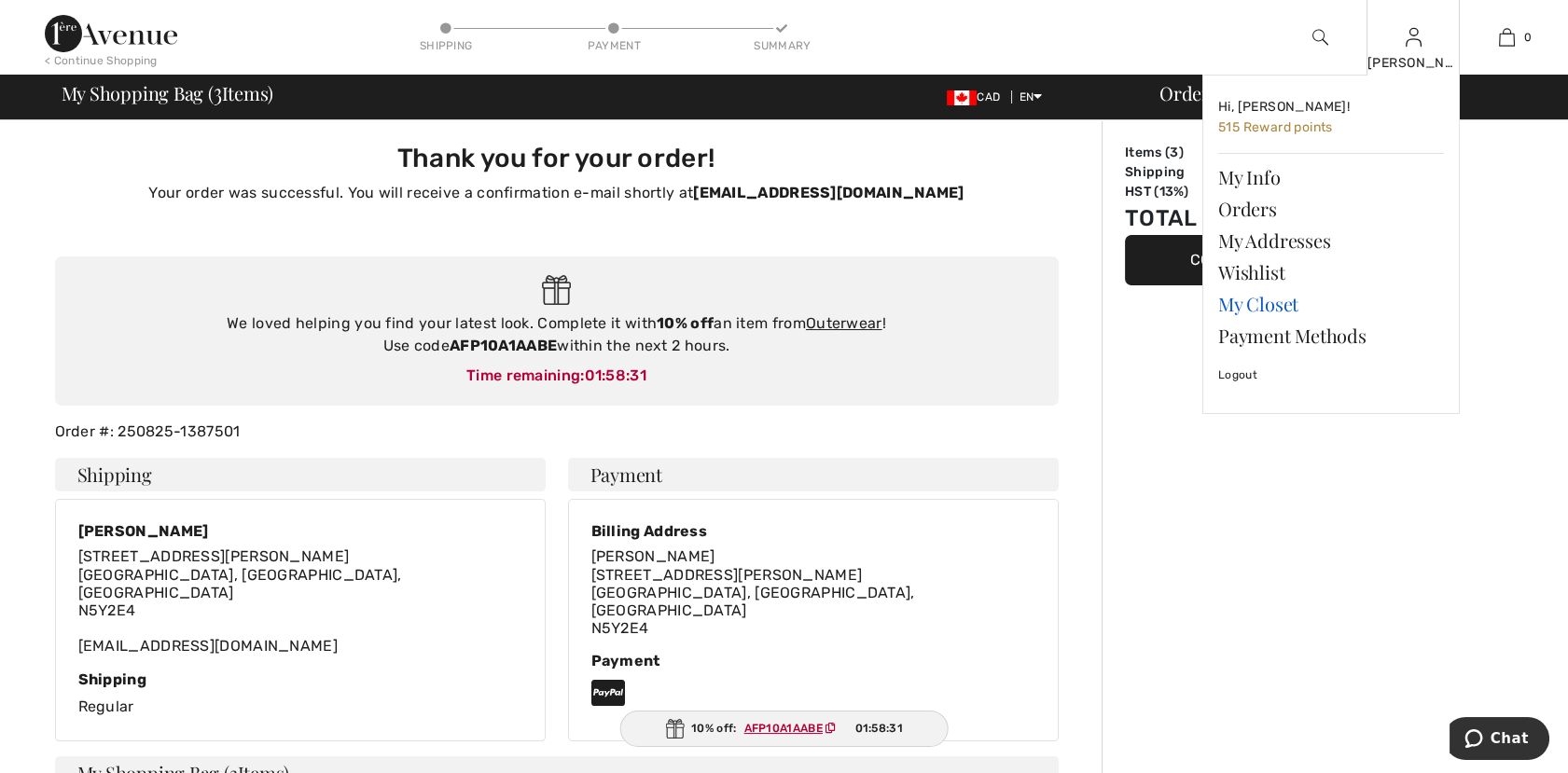
click at [1265, 297] on link "My Closet" at bounding box center [1331, 304] width 226 height 32
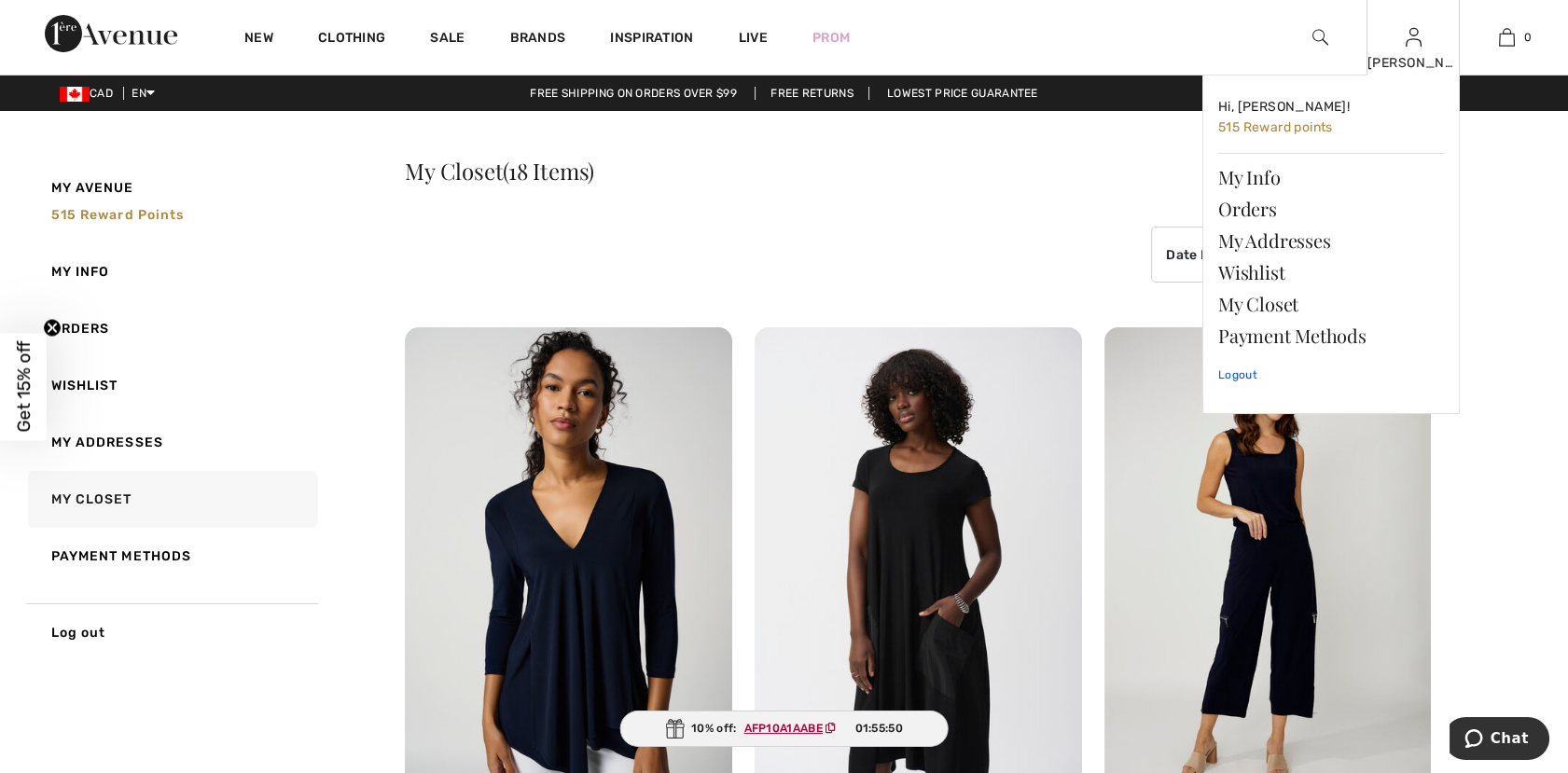
click at [1235, 376] on link "Logout" at bounding box center [1331, 375] width 226 height 47
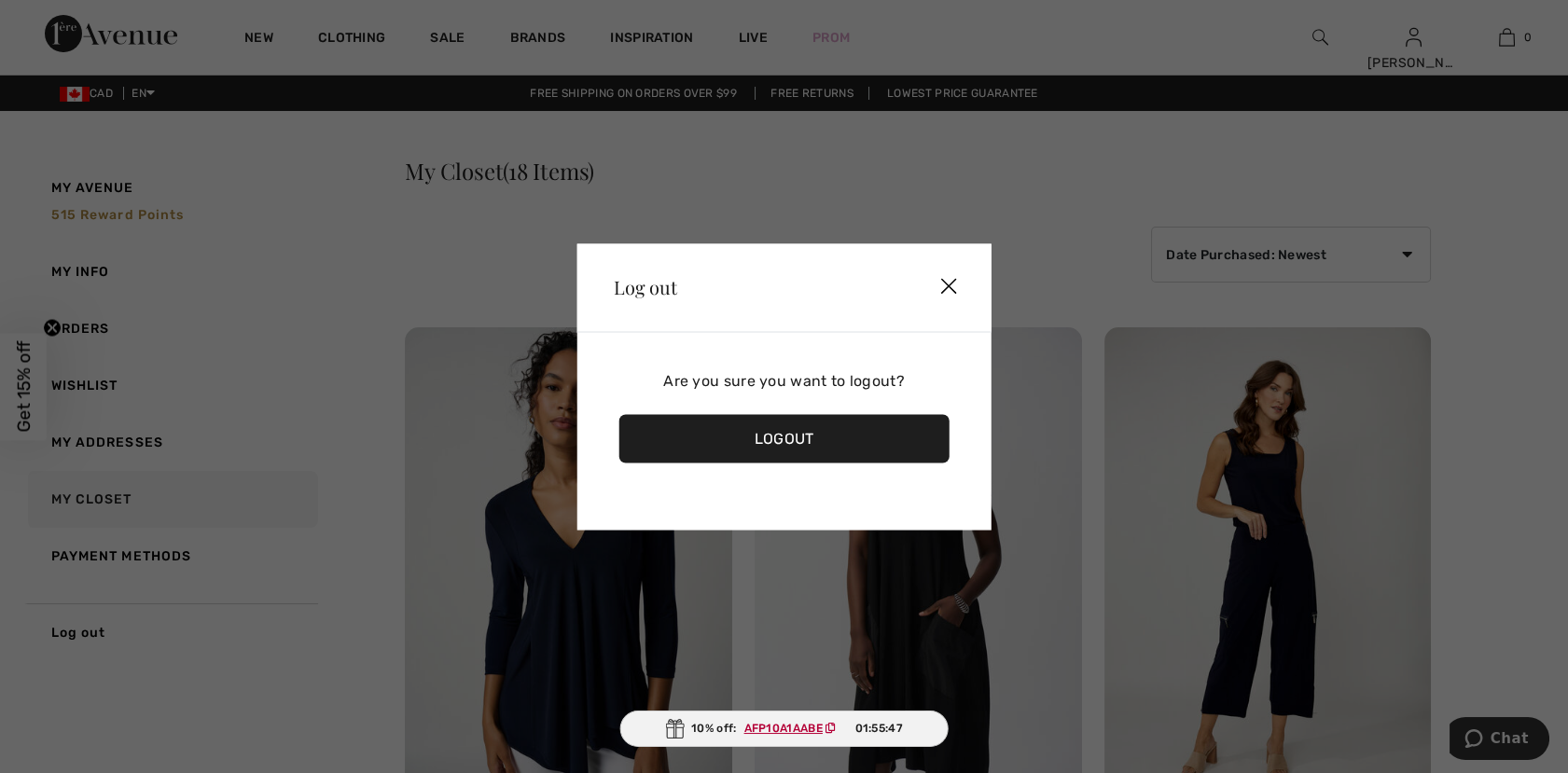
click at [840, 437] on div "Logout" at bounding box center [784, 438] width 331 height 49
